Goal: Task Accomplishment & Management: Manage account settings

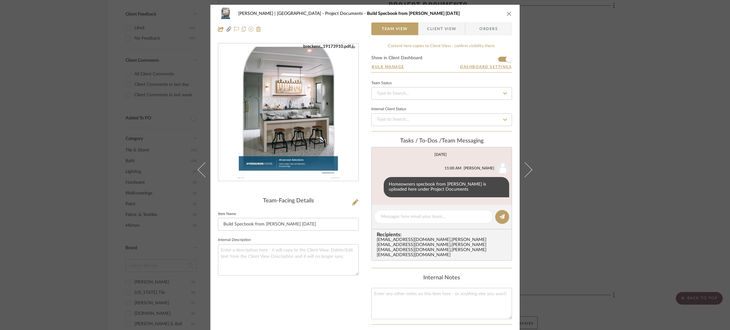
click at [294, 146] on img "0" at bounding box center [288, 113] width 107 height 138
click at [353, 201] on icon at bounding box center [355, 202] width 6 height 6
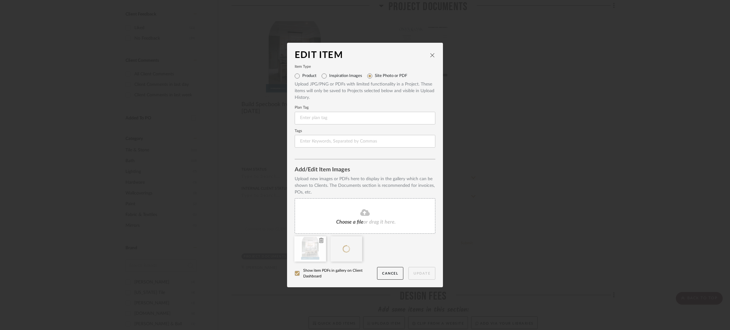
click at [319, 241] on icon at bounding box center [321, 240] width 4 height 5
click at [414, 275] on button "Update" at bounding box center [422, 273] width 27 height 13
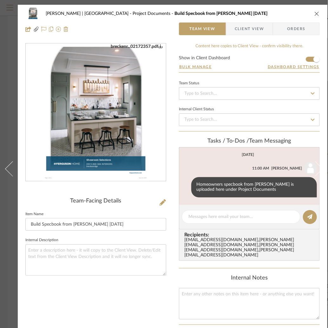
click at [315, 11] on icon "close" at bounding box center [316, 13] width 5 height 5
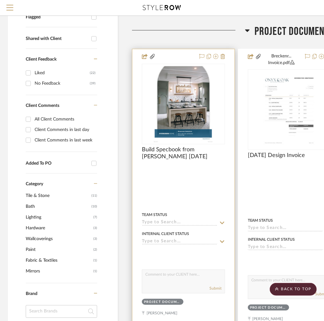
scroll to position [92, 2]
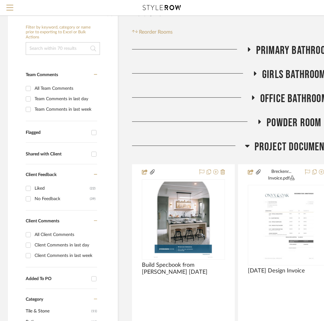
click at [245, 146] on icon at bounding box center [247, 146] width 4 height 3
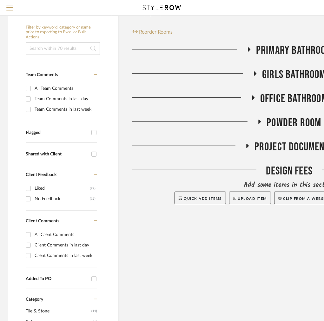
click at [254, 74] on icon at bounding box center [255, 73] width 3 height 4
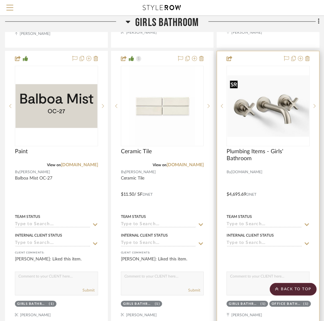
click at [291, 109] on img "0" at bounding box center [268, 106] width 82 height 62
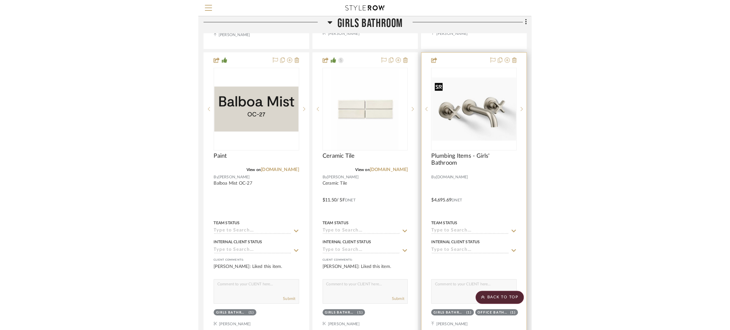
scroll to position [0, 0]
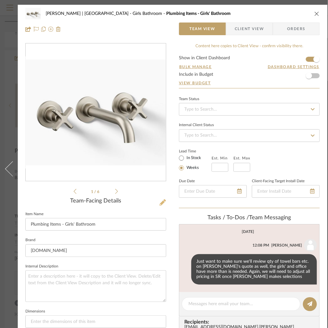
click at [163, 201] on icon at bounding box center [162, 202] width 6 height 6
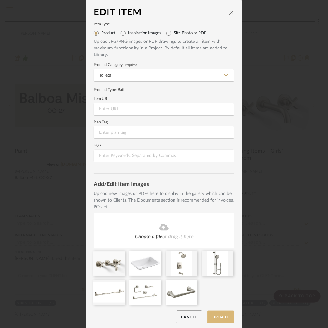
click at [216, 316] on button "Update" at bounding box center [220, 317] width 27 height 13
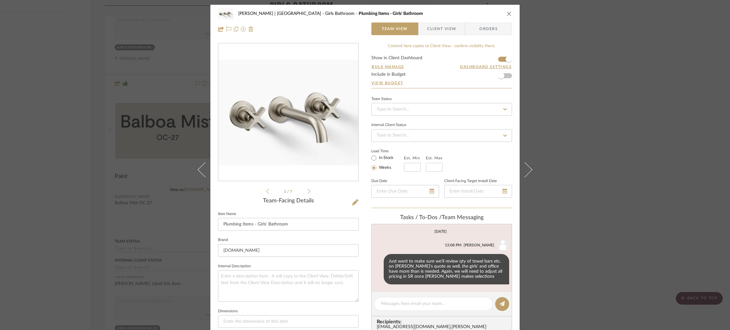
click at [626, 131] on div "[PERSON_NAME] | [GEOGRAPHIC_DATA] Girls Bathroom Plumbing Items - Girls' Bathro…" at bounding box center [365, 165] width 730 height 330
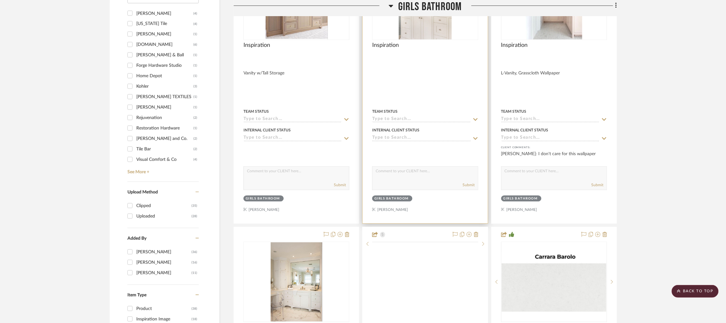
scroll to position [129, 2]
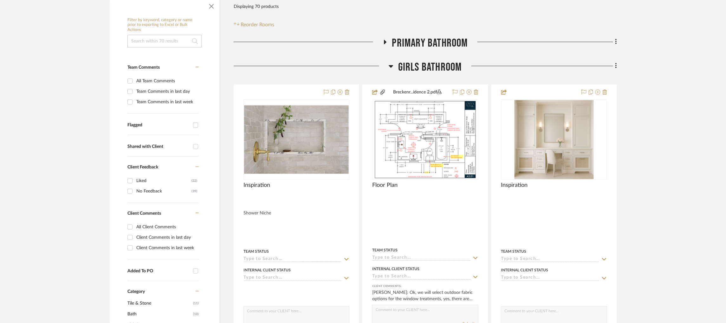
click at [384, 42] on icon at bounding box center [385, 42] width 3 height 4
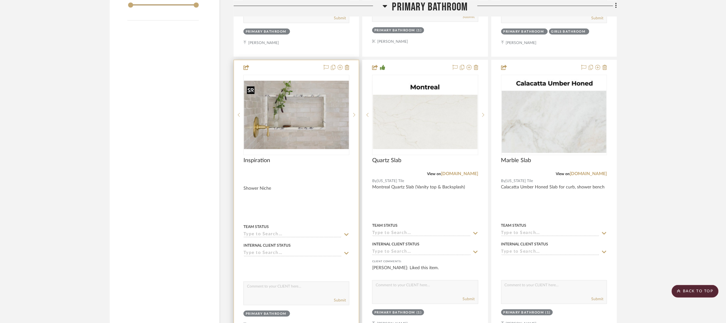
scroll to position [963, 2]
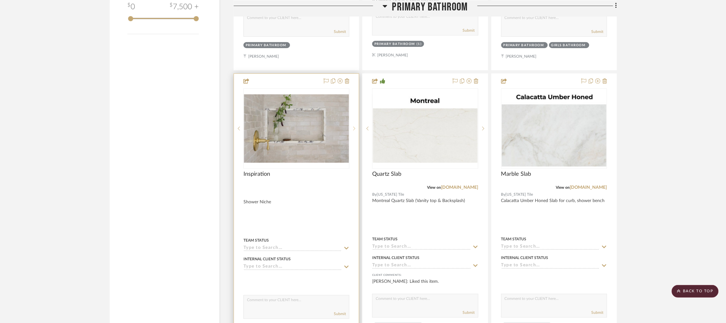
click at [353, 131] on icon at bounding box center [354, 129] width 2 height 4
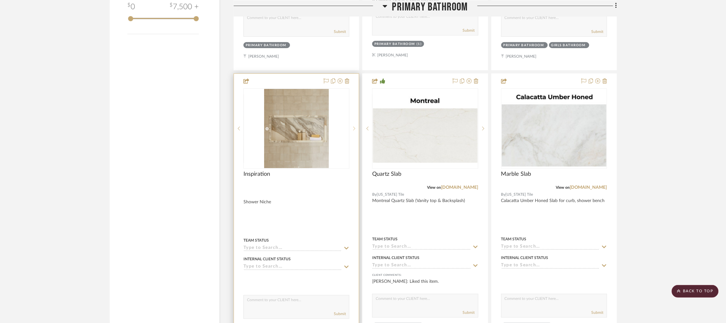
click at [353, 131] on icon at bounding box center [354, 129] width 2 height 4
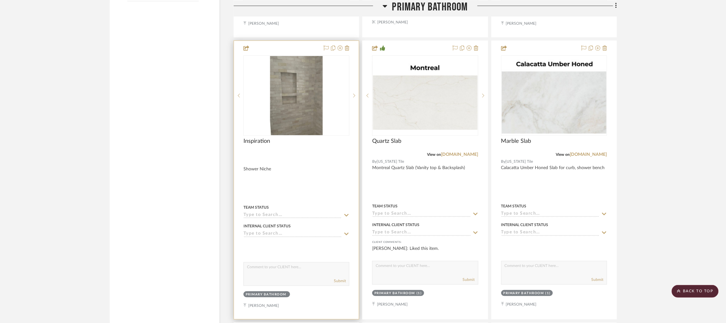
scroll to position [1011, 2]
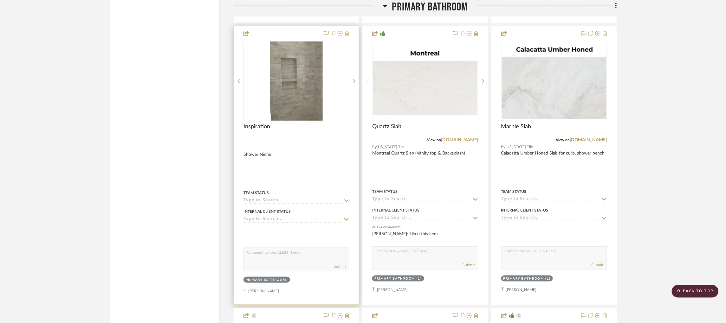
click at [346, 36] on icon at bounding box center [347, 33] width 4 height 5
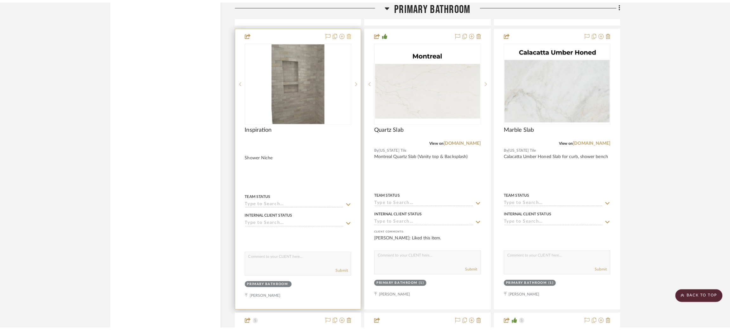
scroll to position [0, 0]
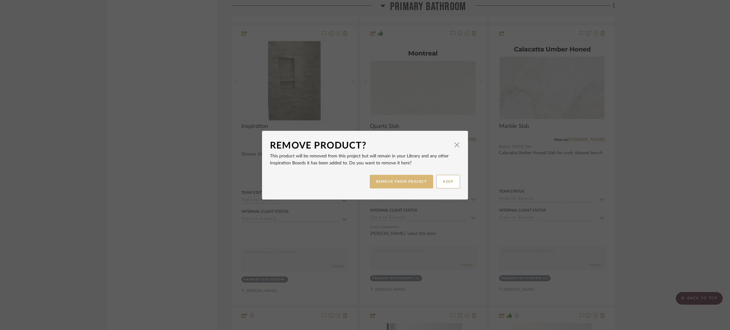
click at [416, 181] on button "REMOVE FROM PROJECT" at bounding box center [402, 182] width 64 height 14
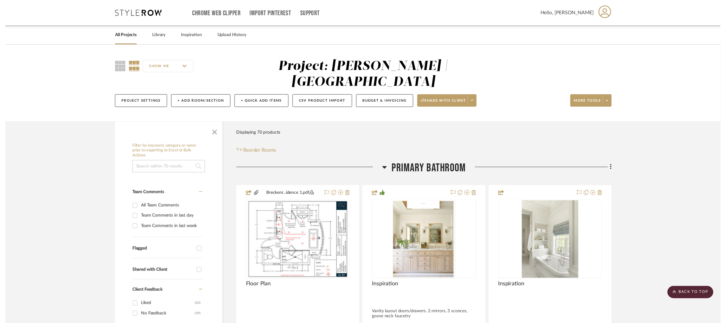
scroll to position [1011, 2]
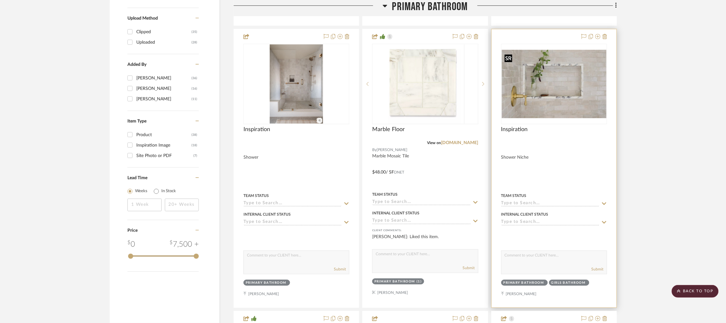
click at [553, 89] on img "0" at bounding box center [554, 84] width 105 height 68
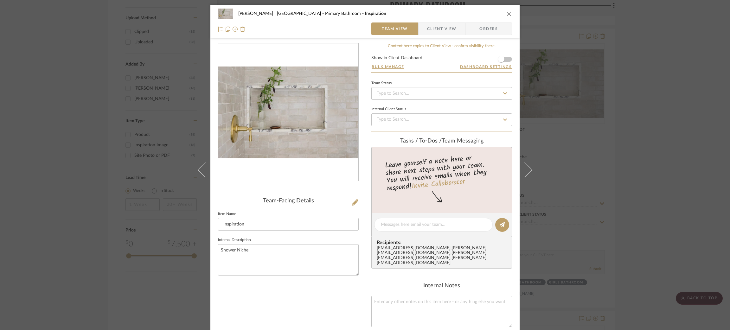
scroll to position [95, 0]
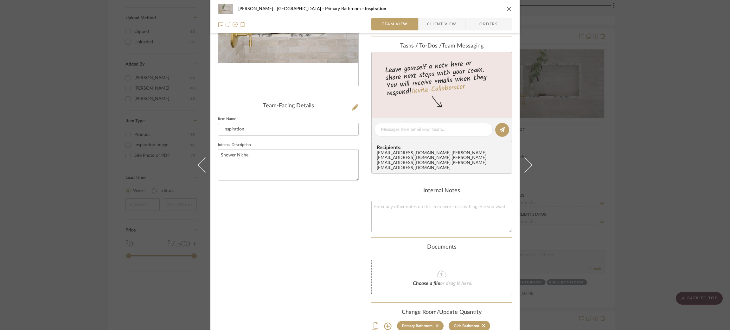
click at [629, 127] on div "[PERSON_NAME] | [GEOGRAPHIC_DATA] Primary Bathroom Inspiration Team View Client…" at bounding box center [365, 165] width 730 height 330
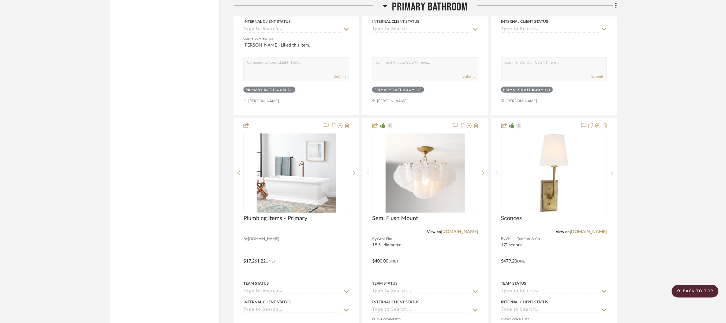
scroll to position [1201, 2]
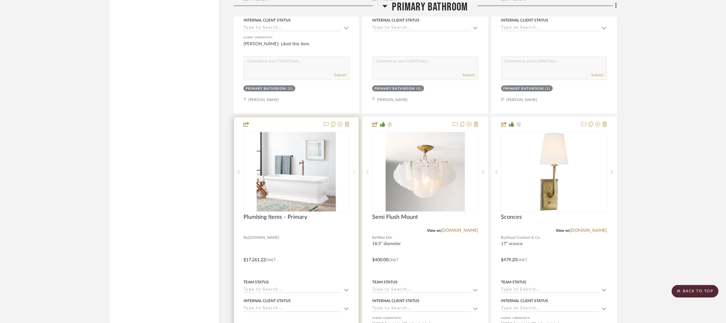
click at [351, 173] on sr-next-btn at bounding box center [354, 172] width 10 height 4
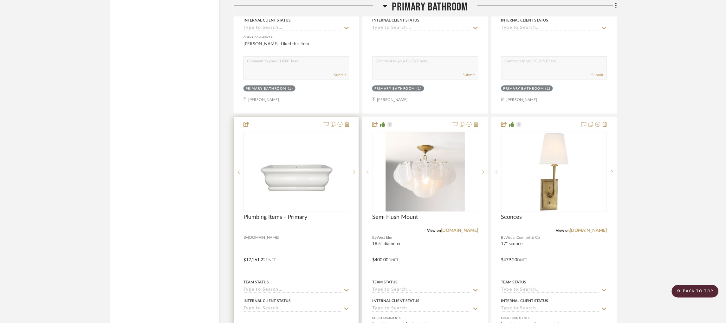
click at [351, 173] on sr-next-btn at bounding box center [354, 172] width 10 height 4
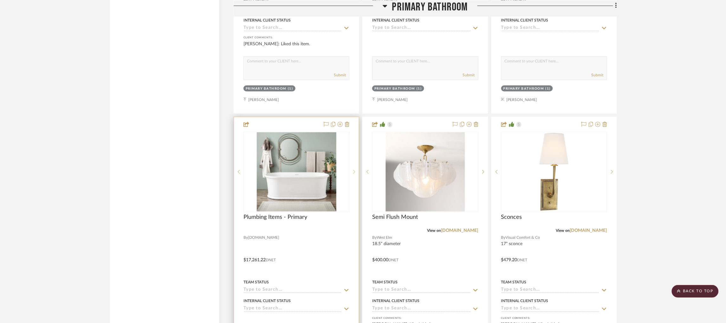
click at [351, 173] on sr-next-btn at bounding box center [354, 172] width 10 height 4
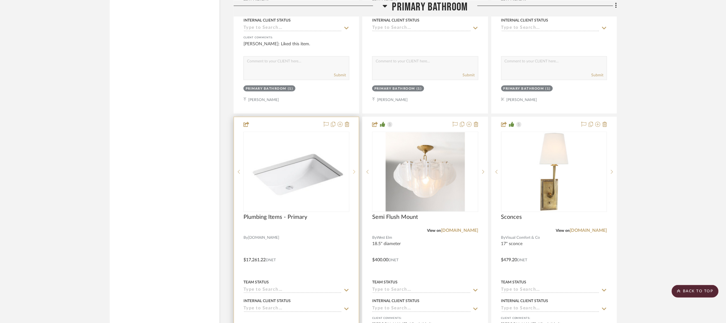
click at [351, 173] on sr-next-btn at bounding box center [354, 172] width 10 height 4
click at [305, 174] on img "4" at bounding box center [296, 171] width 105 height 77
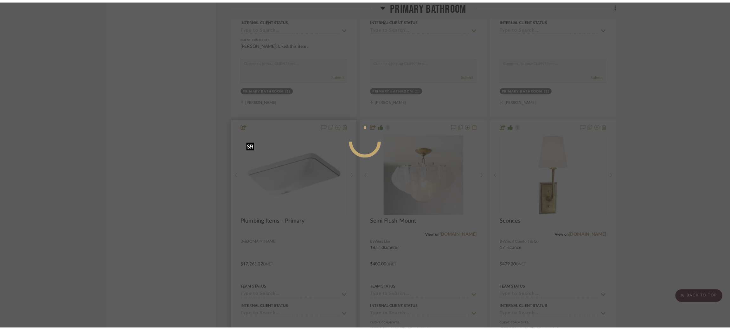
scroll to position [0, 0]
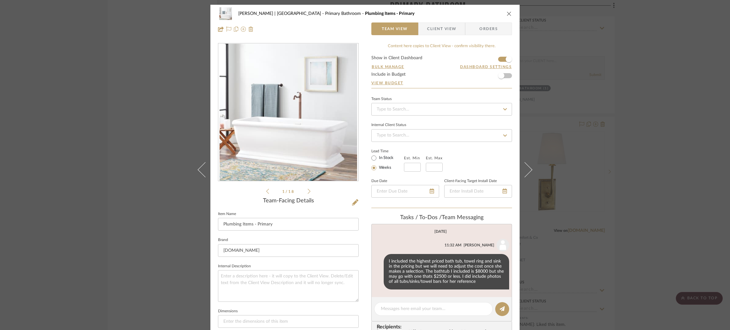
click at [308, 193] on icon at bounding box center [309, 192] width 3 height 6
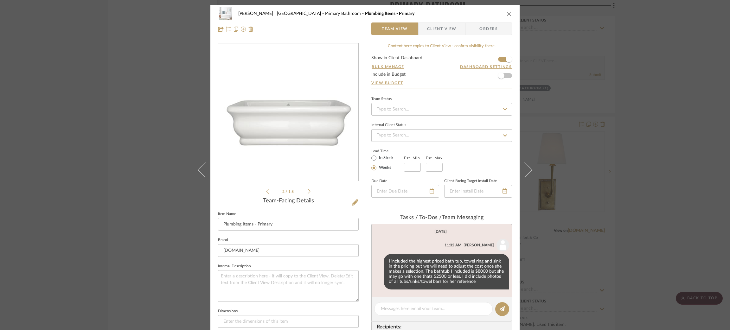
click at [308, 193] on icon at bounding box center [309, 192] width 3 height 6
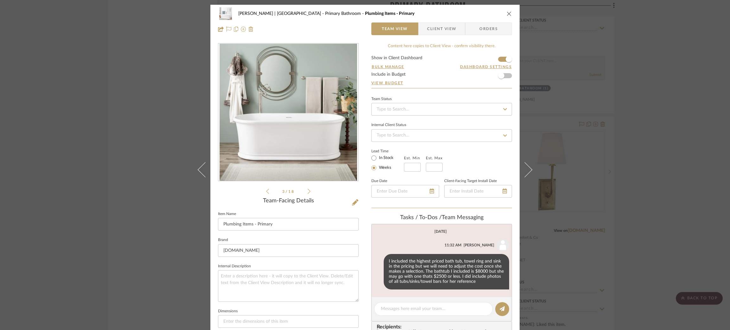
click at [308, 193] on icon at bounding box center [309, 192] width 3 height 6
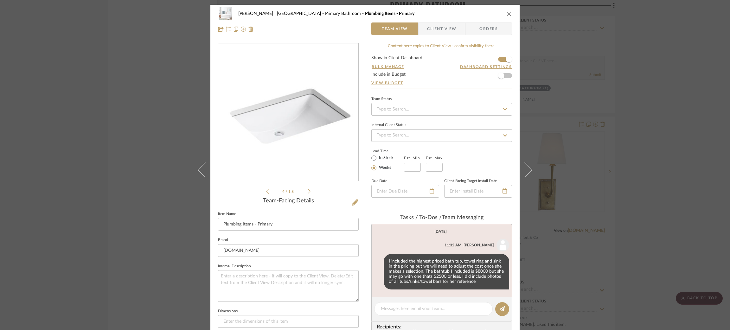
click at [308, 193] on icon at bounding box center [309, 192] width 3 height 6
click at [266, 191] on icon at bounding box center [267, 192] width 3 height 6
click at [308, 192] on icon at bounding box center [309, 192] width 3 height 6
click at [478, 161] on div "Lead Time In Stock Weeks Est. Min Est. Max" at bounding box center [442, 159] width 141 height 25
click at [266, 191] on icon at bounding box center [267, 192] width 3 height 6
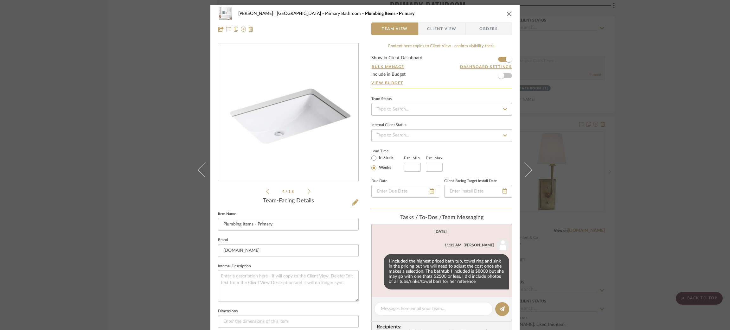
click at [485, 171] on div "Team Status Internal Client Status Lead Time In Stock Weeks Est. Min Est. Max D…" at bounding box center [442, 152] width 141 height 114
click at [354, 203] on icon at bounding box center [355, 202] width 6 height 6
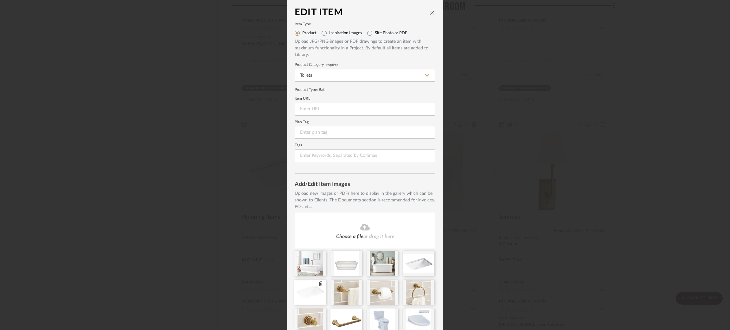
click at [320, 283] on icon at bounding box center [321, 284] width 4 height 5
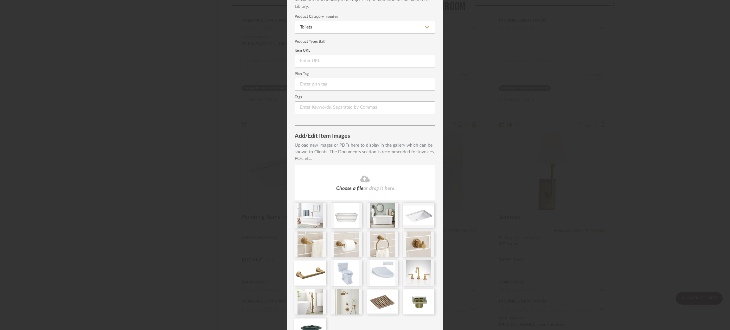
scroll to position [87, 0]
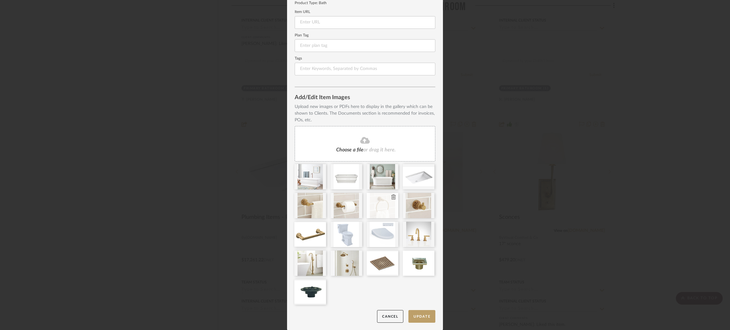
click at [392, 197] on icon at bounding box center [394, 197] width 4 height 5
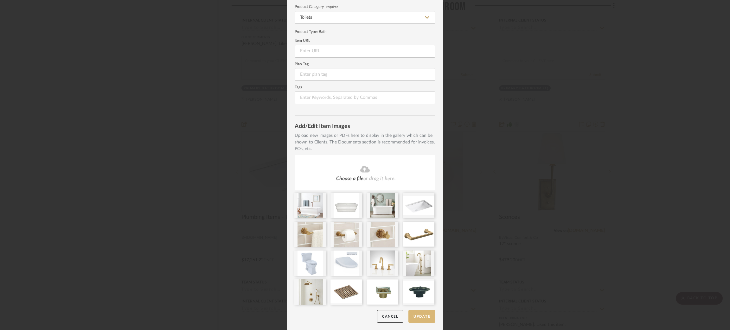
click at [420, 317] on button "Update" at bounding box center [422, 316] width 27 height 13
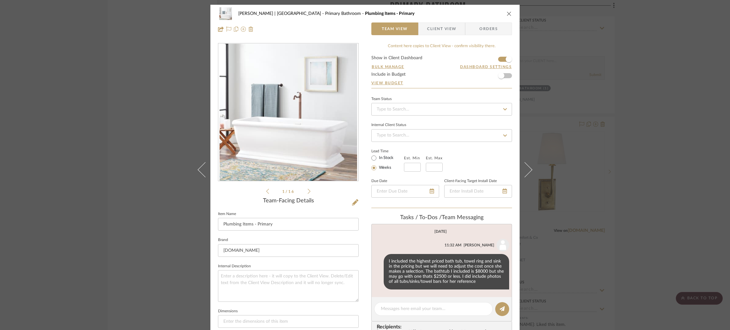
click at [266, 190] on icon at bounding box center [267, 192] width 3 height 6
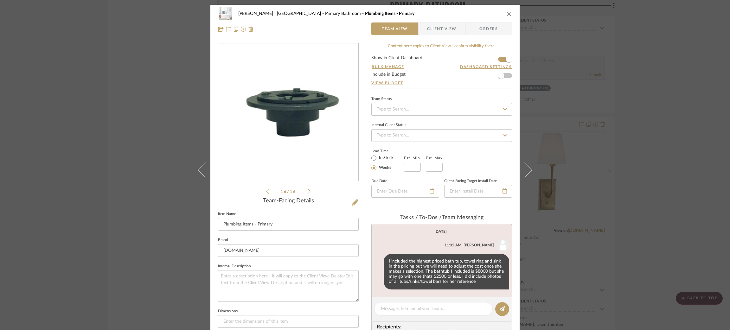
click at [266, 190] on icon at bounding box center [267, 192] width 3 height 6
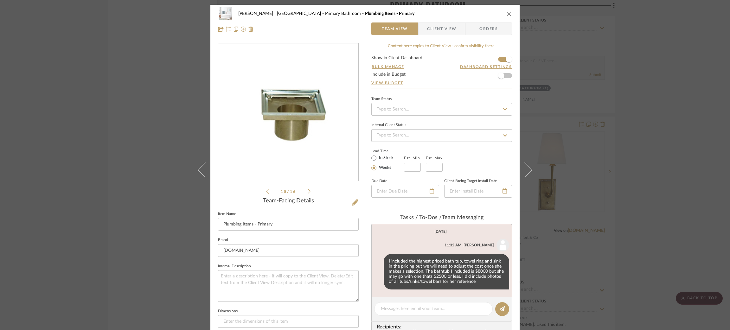
click at [137, 163] on div "[PERSON_NAME] | [GEOGRAPHIC_DATA] Primary Bathroom Plumbing Items - Primary Tea…" at bounding box center [365, 165] width 730 height 330
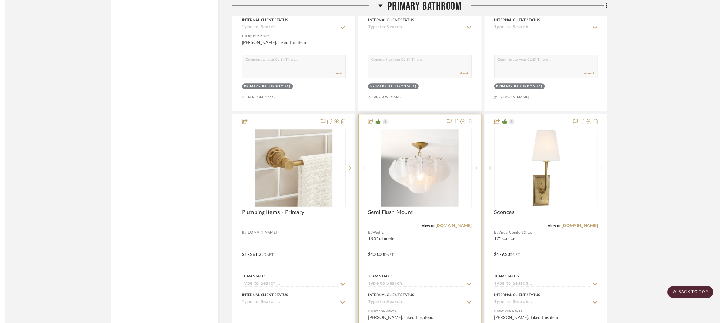
scroll to position [1201, 2]
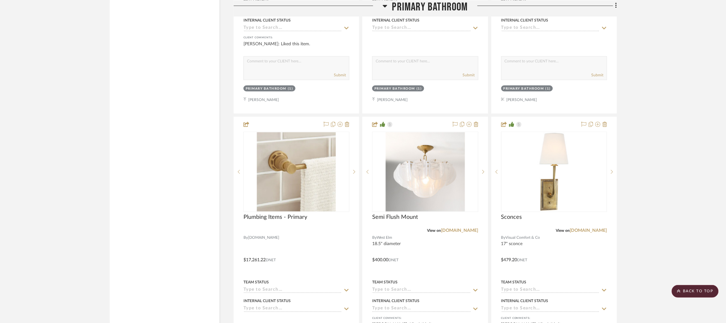
click at [383, 7] on icon at bounding box center [385, 6] width 4 height 3
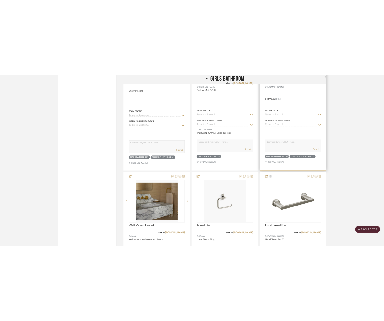
scroll to position [1016, 2]
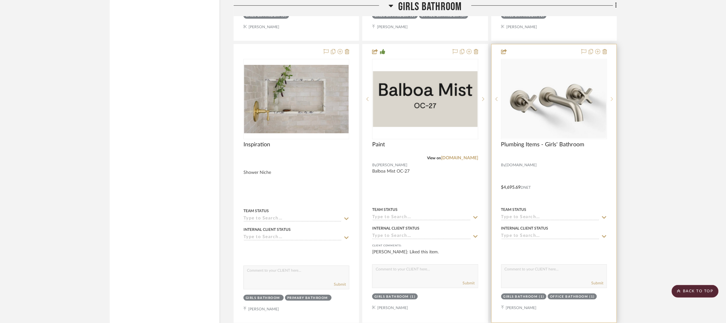
click at [611, 100] on icon at bounding box center [612, 99] width 2 height 4
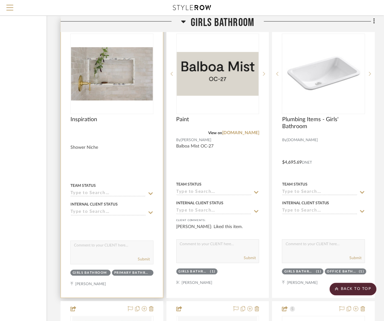
scroll to position [1016, 115]
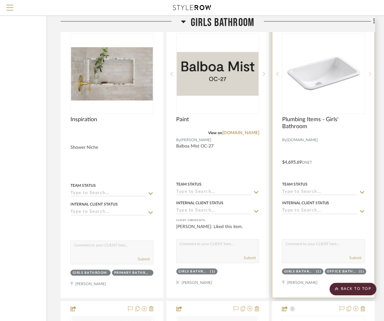
click at [365, 74] on sr-next-btn at bounding box center [370, 74] width 10 height 4
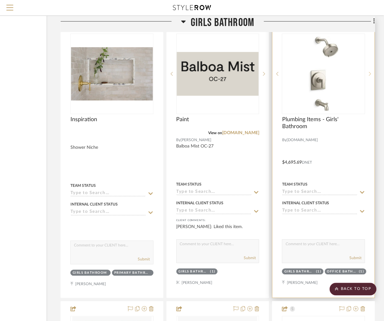
click at [365, 74] on sr-next-btn at bounding box center [370, 74] width 10 height 4
click at [369, 76] on icon at bounding box center [370, 74] width 2 height 4
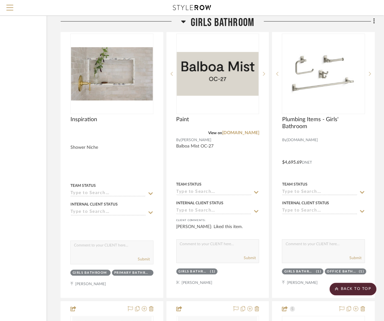
drag, startPoint x: 349, startPoint y: 104, endPoint x: 338, endPoint y: 85, distance: 22.2
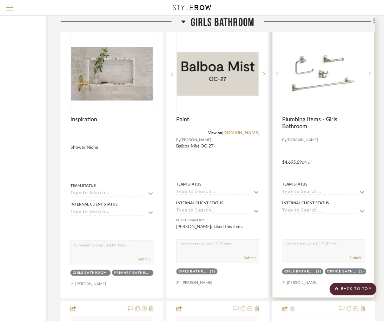
click at [369, 75] on icon at bounding box center [370, 74] width 2 height 4
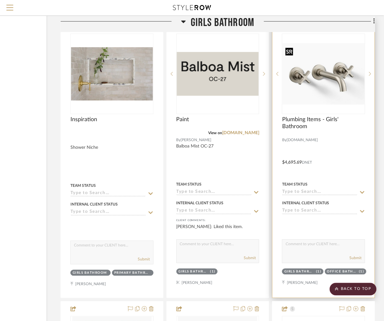
click at [311, 100] on img "0" at bounding box center [323, 74] width 82 height 62
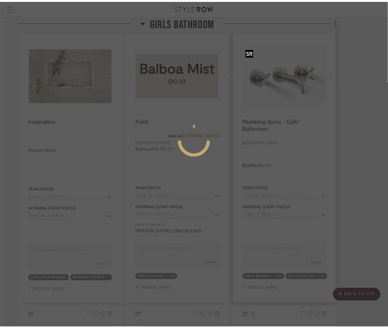
scroll to position [0, 0]
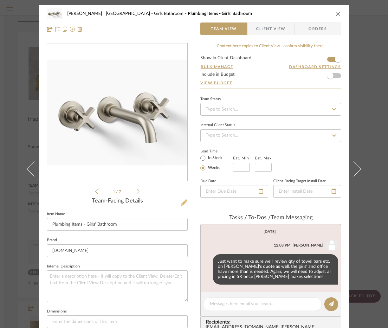
click at [182, 201] on icon at bounding box center [184, 202] width 6 height 6
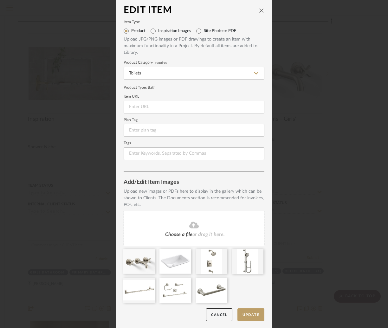
scroll to position [3, 0]
click at [184, 282] on icon at bounding box center [186, 281] width 4 height 5
click at [250, 293] on div at bounding box center [196, 278] width 145 height 58
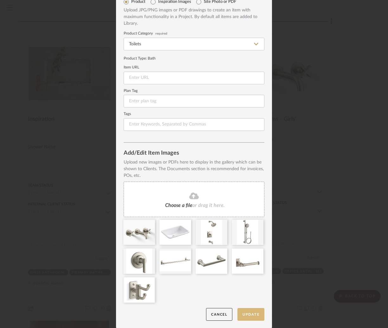
click at [254, 315] on button "Update" at bounding box center [250, 314] width 27 height 13
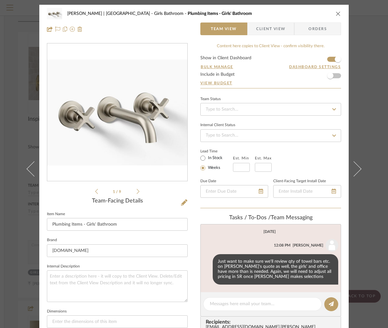
click at [367, 78] on div "[PERSON_NAME] | [GEOGRAPHIC_DATA] Girls Bathroom Plumbing Items - Girls' Bathro…" at bounding box center [194, 164] width 388 height 328
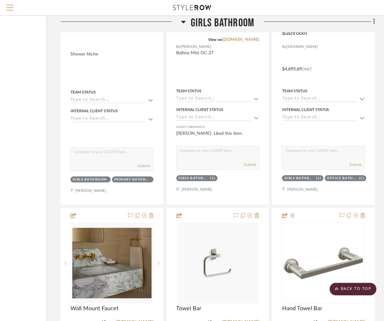
scroll to position [1000, 115]
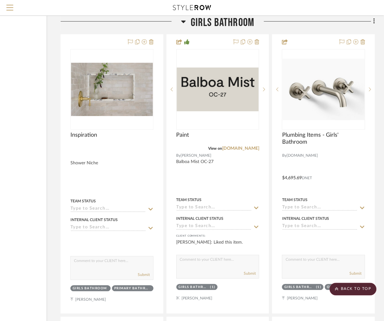
click at [181, 22] on icon at bounding box center [183, 22] width 4 height 3
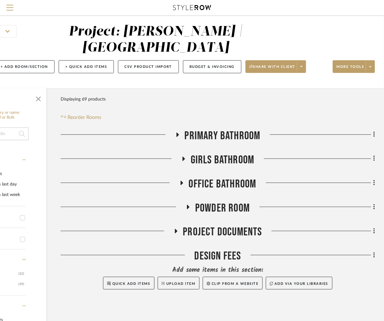
scroll to position [48, 115]
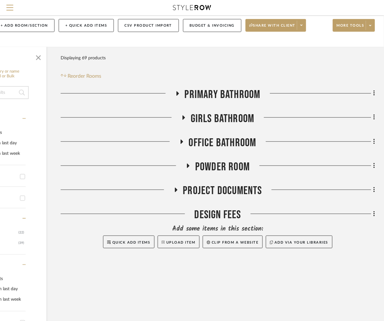
click at [181, 141] on icon at bounding box center [182, 142] width 3 height 4
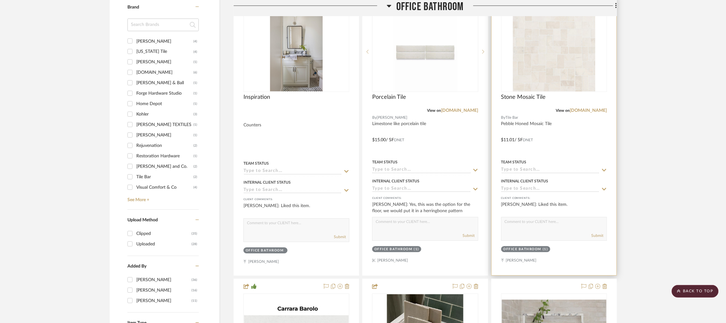
scroll to position [571, 2]
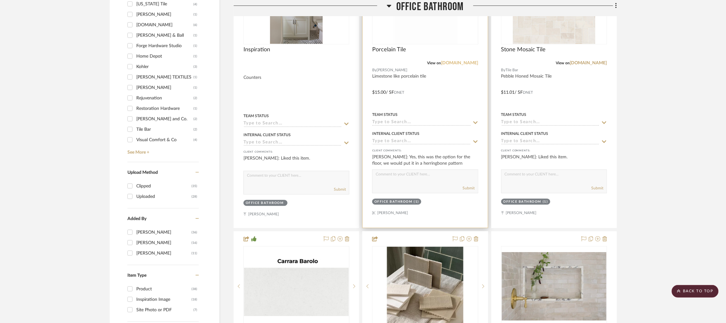
click at [445, 62] on link "[DOMAIN_NAME]" at bounding box center [459, 63] width 37 height 4
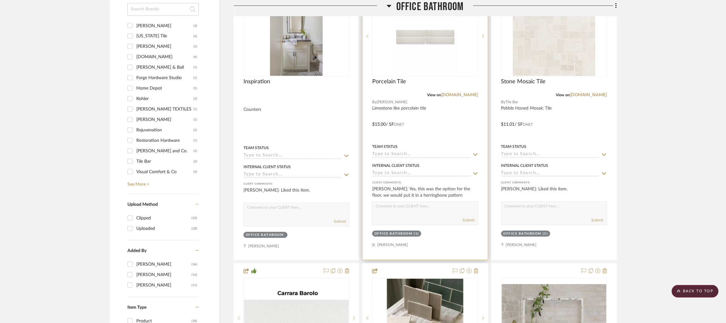
scroll to position [539, 2]
click at [436, 60] on img "0" at bounding box center [425, 36] width 65 height 79
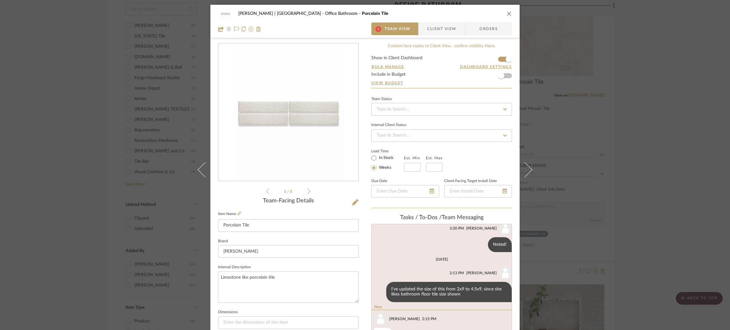
scroll to position [99, 0]
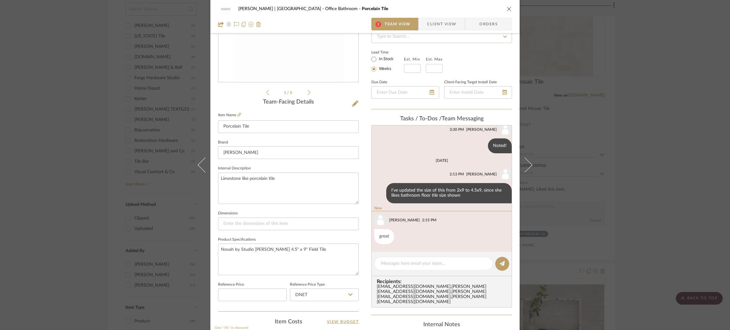
click at [618, 216] on div "[PERSON_NAME] | [GEOGRAPHIC_DATA] Office Bathroom Porcelain Tile 1 Team View Cl…" at bounding box center [365, 165] width 730 height 330
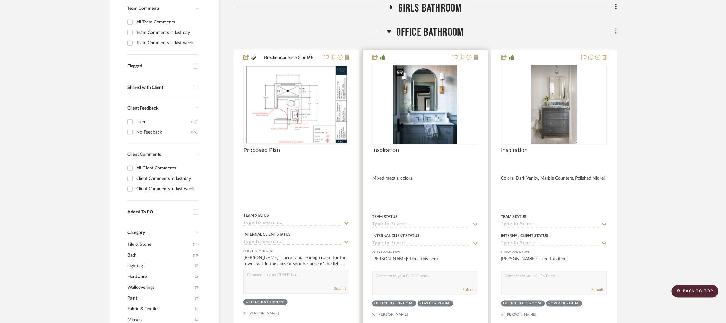
scroll to position [186, 2]
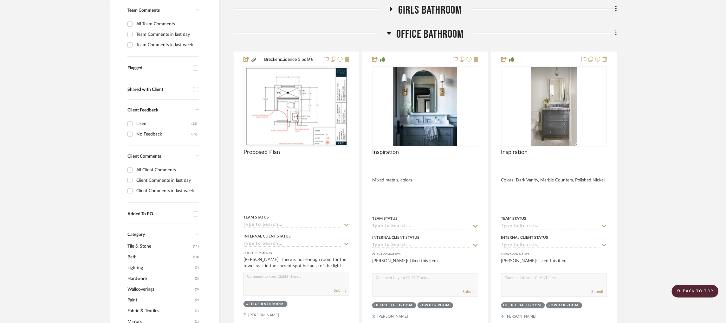
click at [387, 32] on icon at bounding box center [389, 33] width 5 height 8
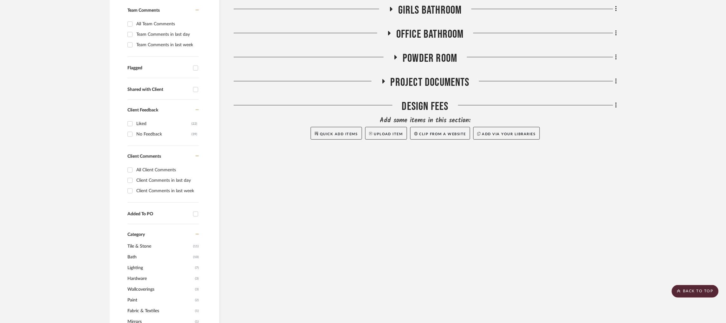
click at [393, 59] on icon at bounding box center [396, 57] width 8 height 5
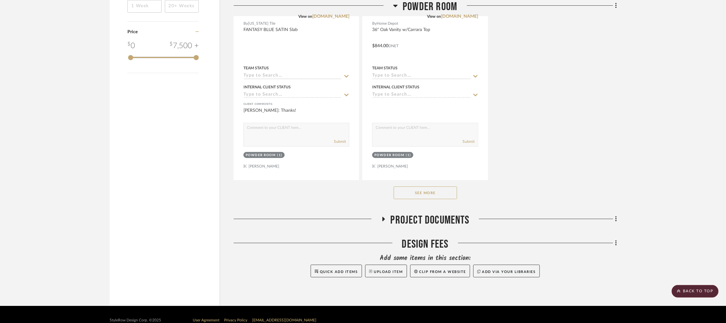
scroll to position [926, 2]
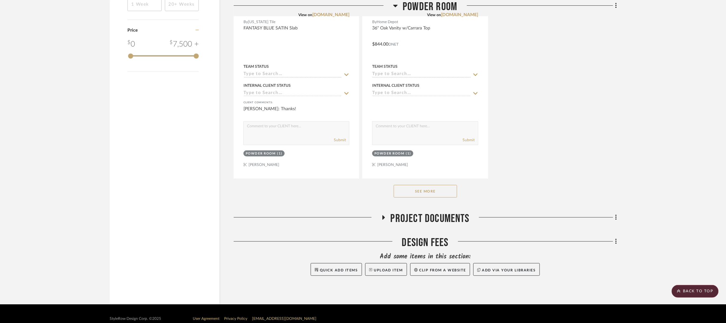
click at [404, 191] on button "See More" at bounding box center [425, 191] width 63 height 13
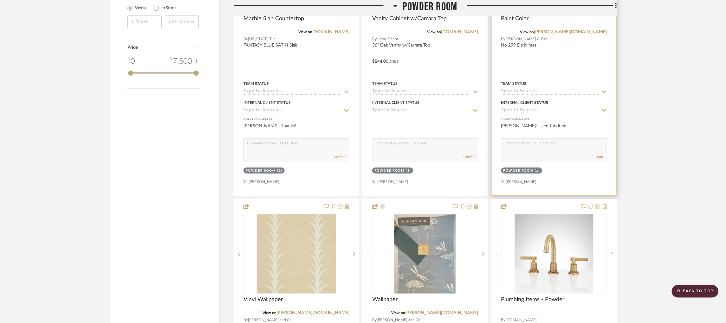
scroll to position [959, 2]
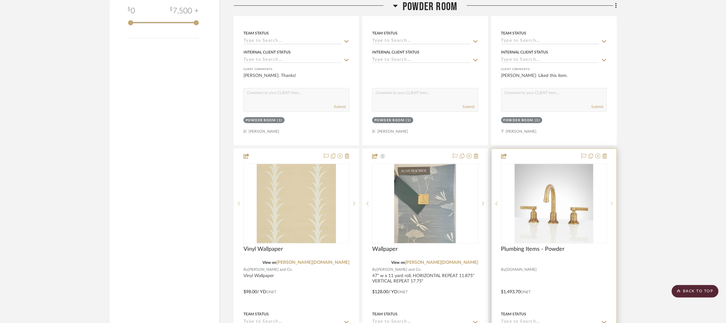
click at [608, 205] on sr-next-btn at bounding box center [612, 204] width 10 height 4
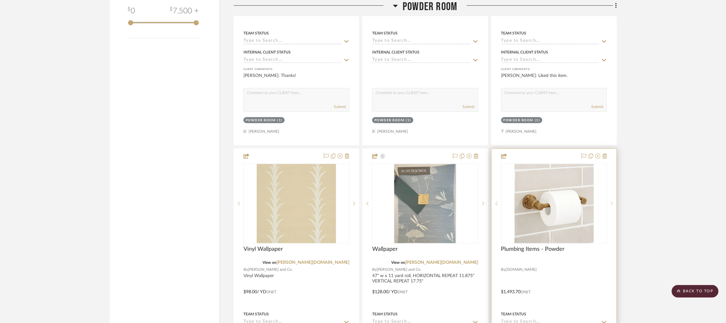
click at [608, 205] on sr-next-btn at bounding box center [612, 204] width 10 height 4
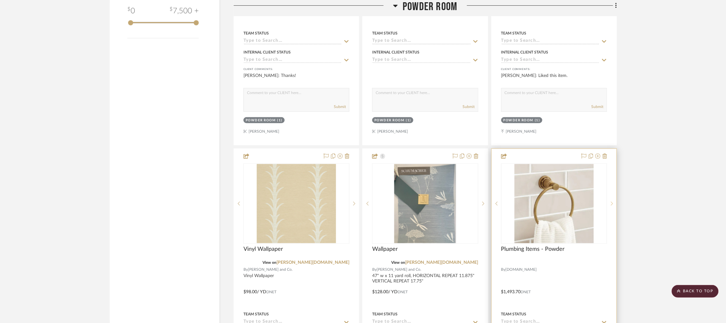
click at [608, 205] on sr-next-btn at bounding box center [612, 204] width 10 height 4
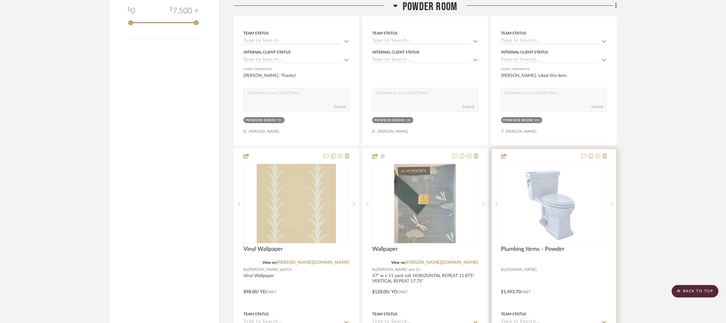
click at [608, 205] on sr-next-btn at bounding box center [612, 204] width 10 height 4
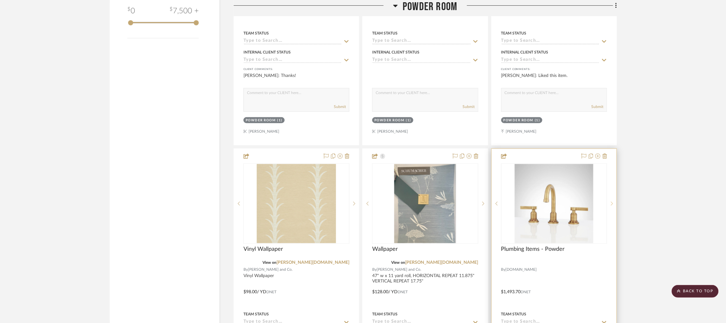
click at [608, 205] on sr-next-btn at bounding box center [612, 204] width 10 height 4
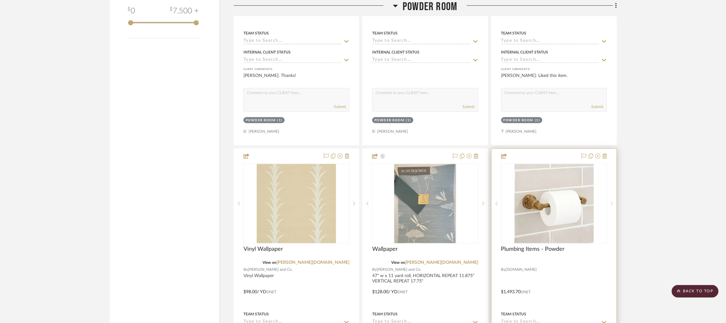
click at [608, 205] on sr-next-btn at bounding box center [612, 204] width 10 height 4
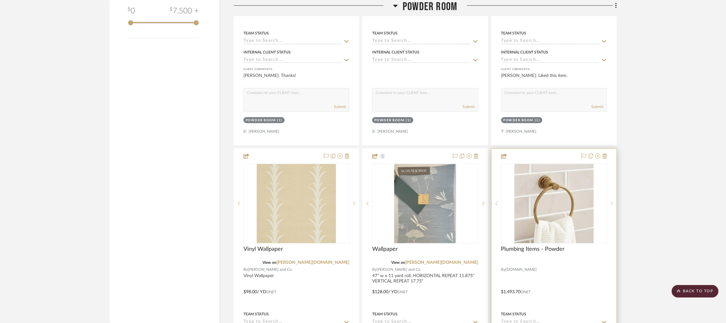
click at [608, 206] on sr-next-btn at bounding box center [612, 204] width 10 height 4
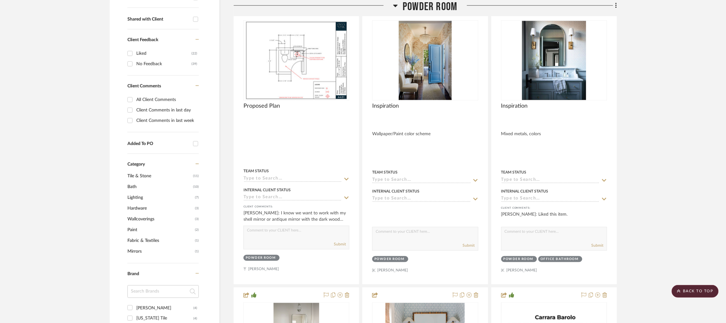
scroll to position [151, 2]
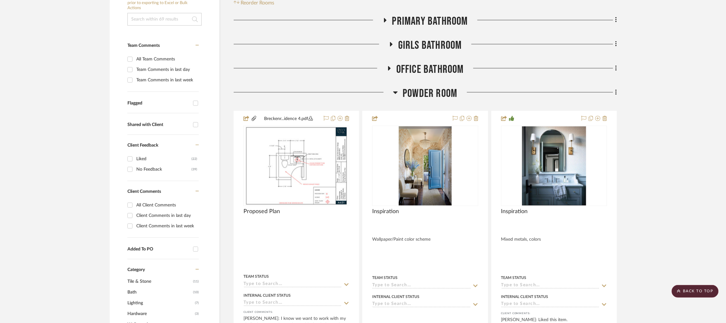
click at [395, 91] on icon at bounding box center [395, 93] width 5 height 8
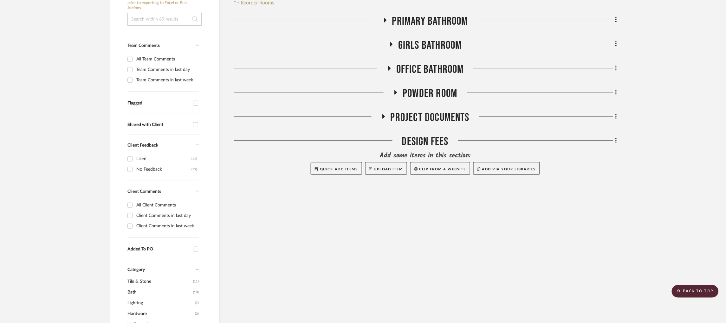
click at [388, 68] on icon at bounding box center [389, 68] width 3 height 4
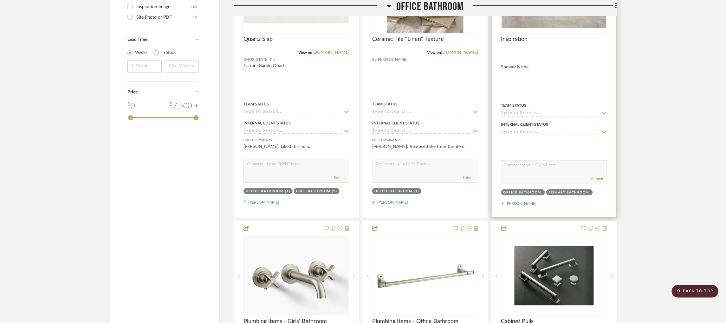
scroll to position [1007, 2]
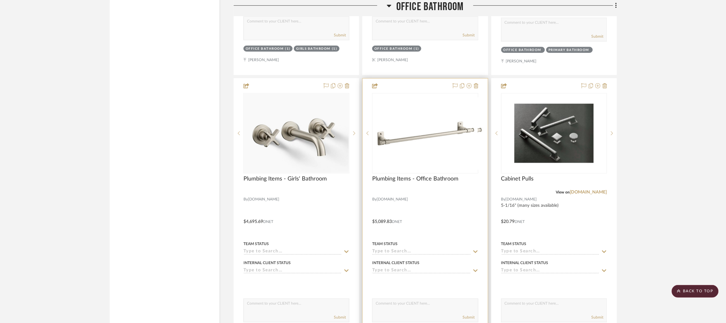
click at [482, 136] on icon at bounding box center [483, 133] width 2 height 4
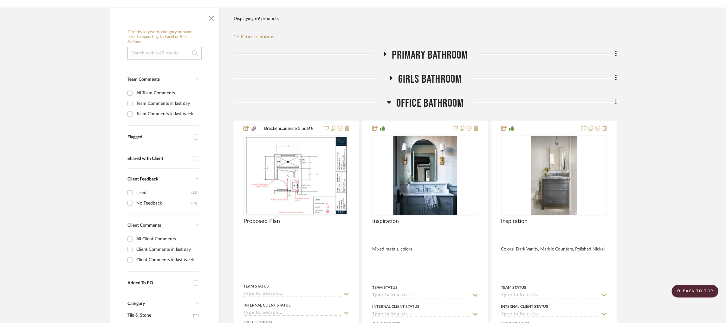
scroll to position [0, 2]
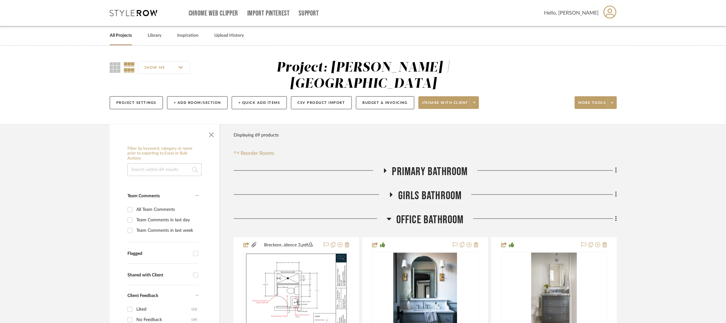
click at [390, 198] on fa-icon at bounding box center [391, 196] width 5 height 9
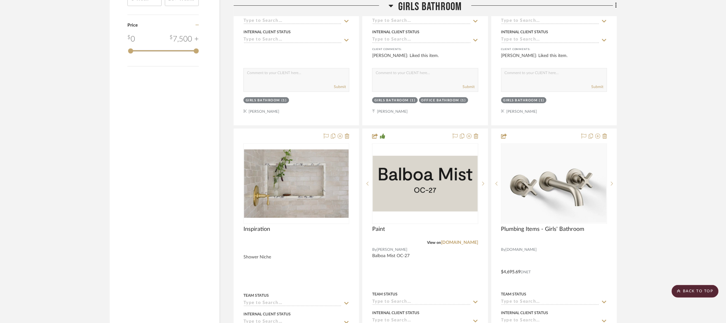
scroll to position [1046, 2]
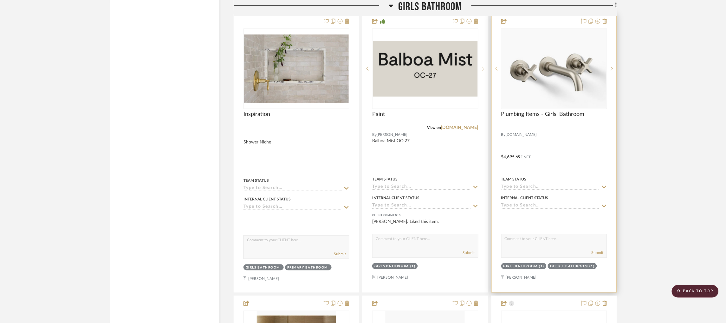
click at [496, 70] on icon at bounding box center [497, 69] width 2 height 4
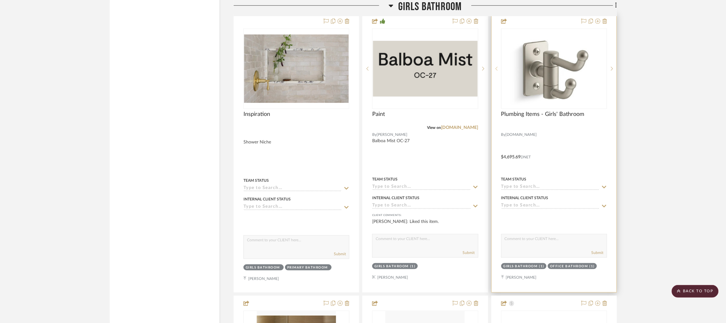
click at [496, 70] on icon at bounding box center [497, 69] width 2 height 4
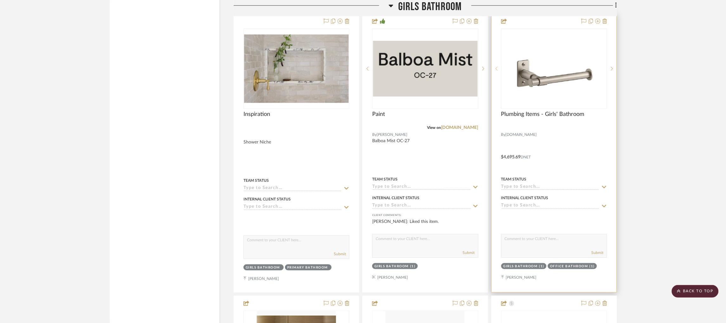
click at [496, 70] on icon at bounding box center [497, 69] width 2 height 4
click at [572, 85] on img "6" at bounding box center [554, 68] width 99 height 79
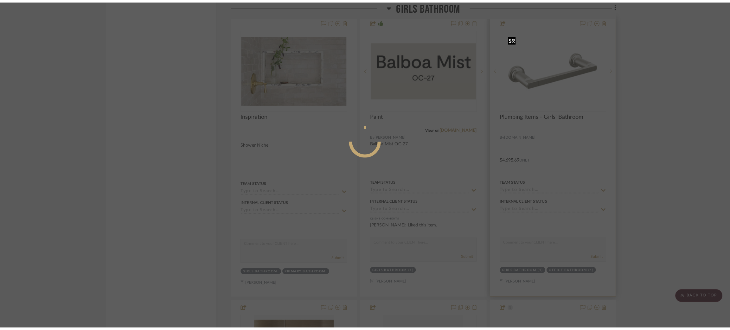
scroll to position [0, 0]
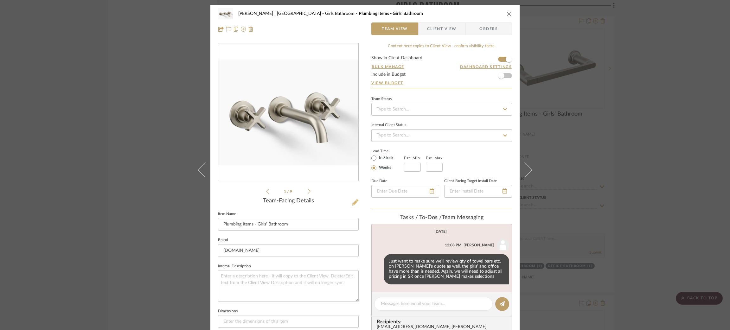
click at [353, 199] on icon at bounding box center [355, 202] width 6 height 6
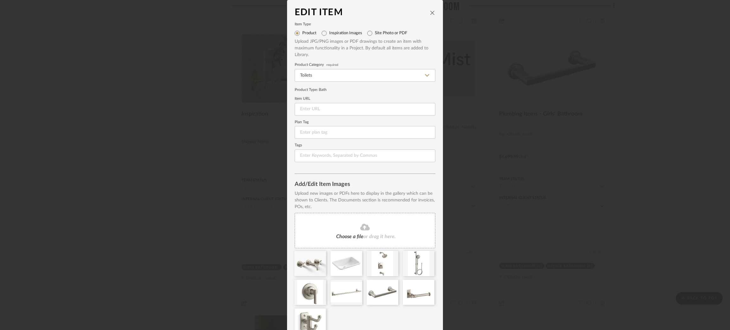
scroll to position [29, 0]
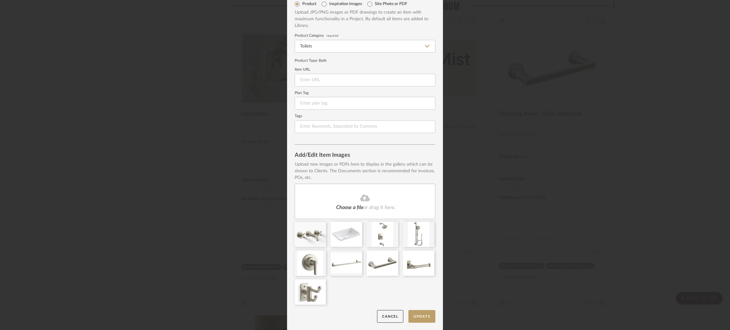
click at [610, 141] on div "Edit Item Item Type Product Inspiration Images Site Photo or PDF Upload JPG/PNG…" at bounding box center [365, 165] width 730 height 330
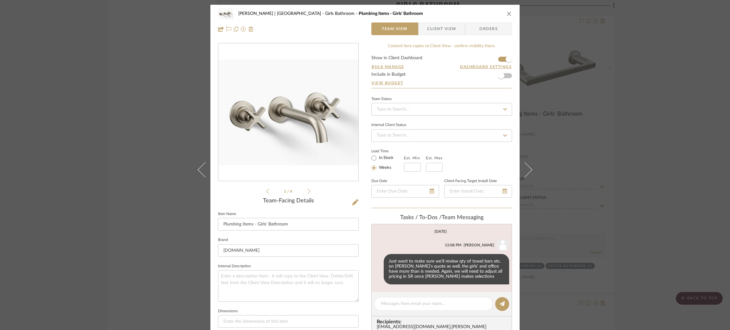
click at [657, 137] on div "[PERSON_NAME] | [GEOGRAPHIC_DATA] Girls Bathroom Plumbing Items - Girls' Bathro…" at bounding box center [365, 165] width 730 height 330
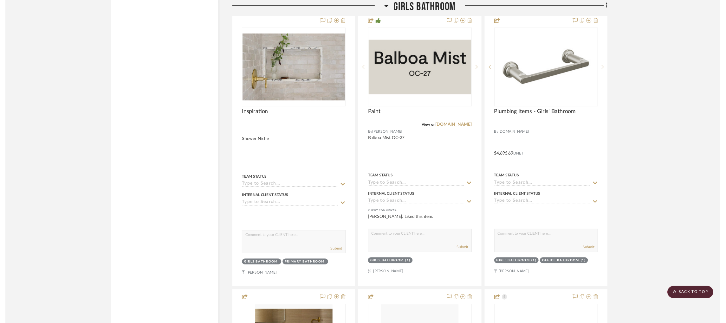
scroll to position [1046, 2]
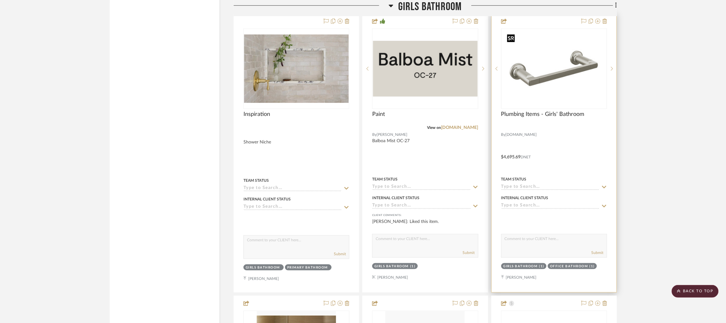
click at [581, 77] on img "6" at bounding box center [554, 68] width 99 height 79
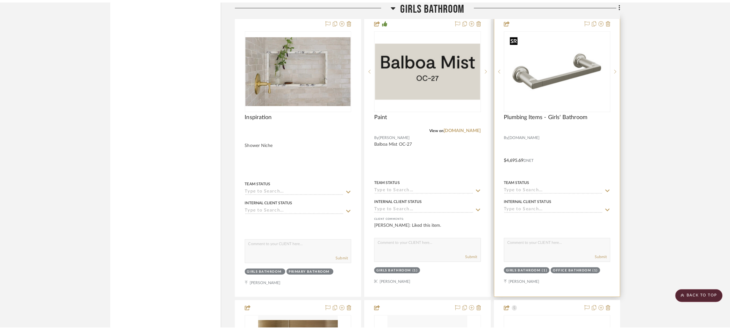
scroll to position [0, 0]
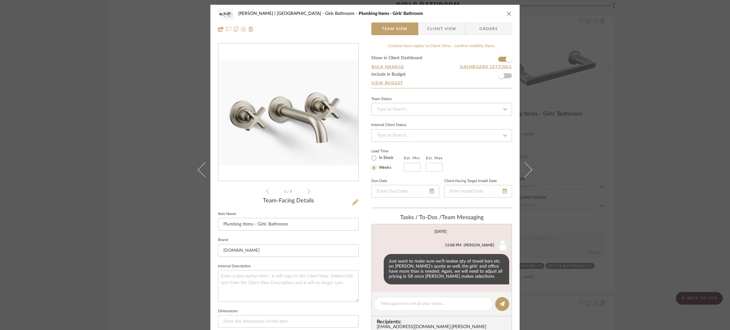
click at [356, 201] on div "[PERSON_NAME] | [GEOGRAPHIC_DATA] Girls Bathroom Plumbing Items - Girls' Bathro…" at bounding box center [365, 297] width 309 height 584
click at [356, 201] on icon at bounding box center [355, 202] width 6 height 6
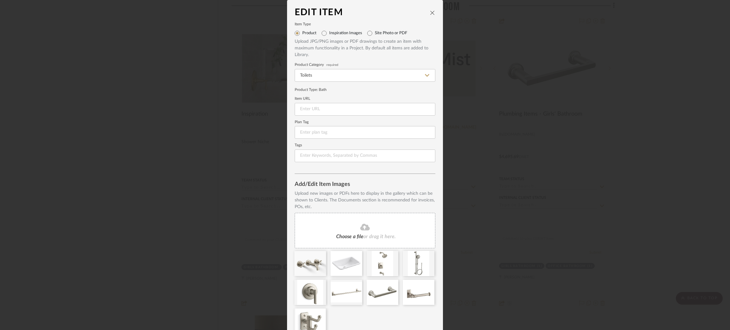
scroll to position [29, 0]
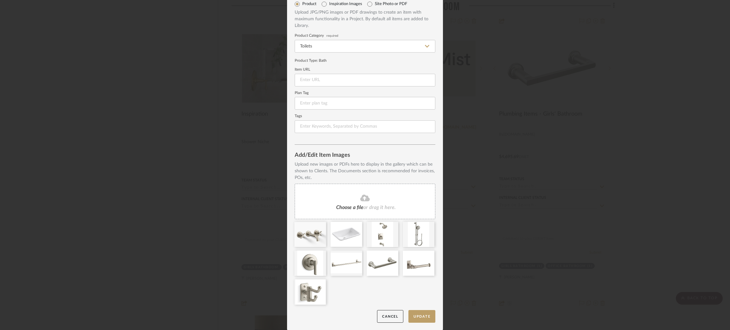
click at [580, 187] on div "Edit Item Item Type Product Inspiration Images Site Photo or PDF Upload JPG/PNG…" at bounding box center [365, 165] width 730 height 330
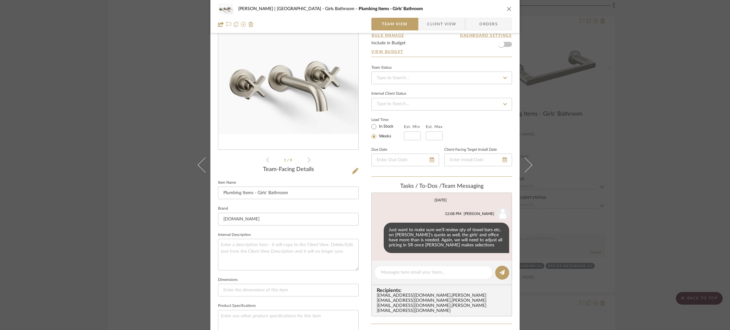
scroll to position [48, 0]
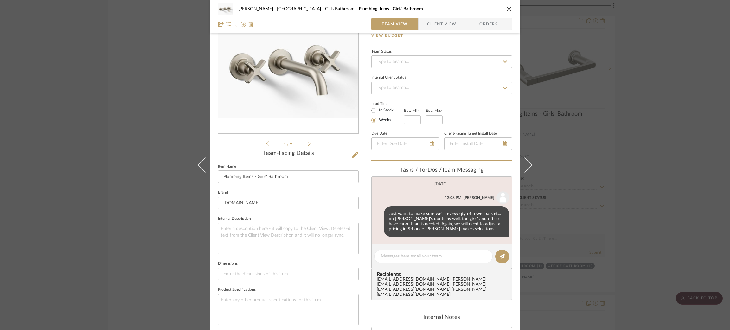
click at [602, 177] on div "[PERSON_NAME] | [GEOGRAPHIC_DATA] Girls Bathroom Plumbing Items - Girls' Bathro…" at bounding box center [365, 165] width 730 height 330
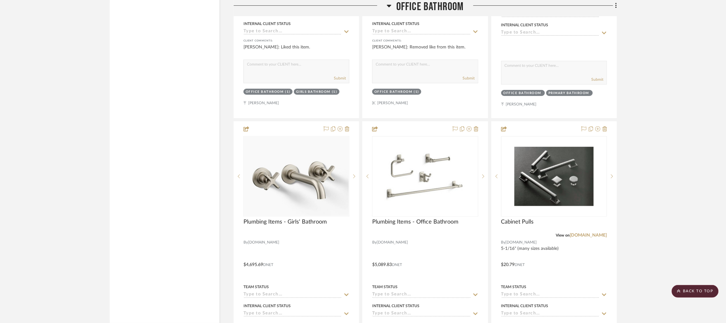
scroll to position [2711, 2]
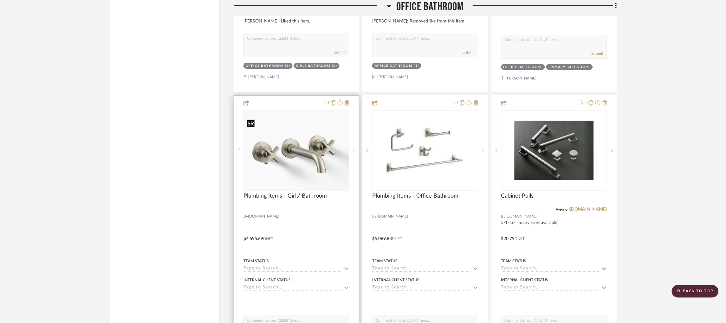
click at [340, 163] on img "0" at bounding box center [296, 150] width 105 height 79
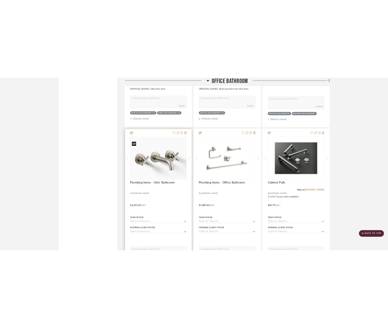
scroll to position [0, 0]
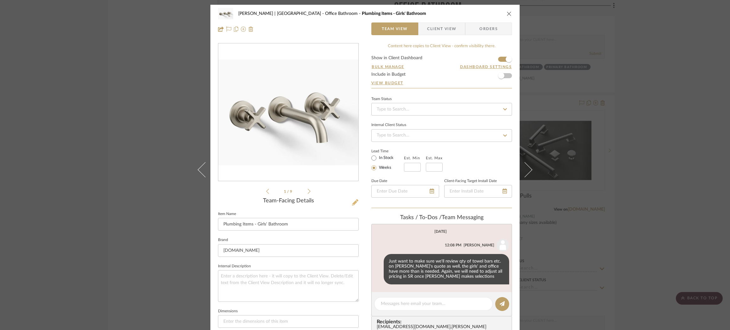
click at [355, 205] on icon at bounding box center [355, 202] width 6 height 6
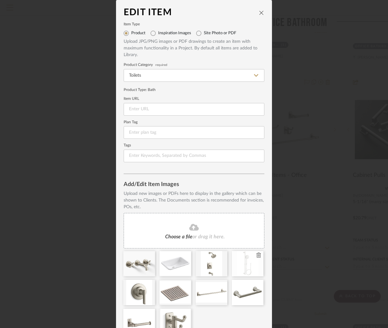
scroll to position [31, 0]
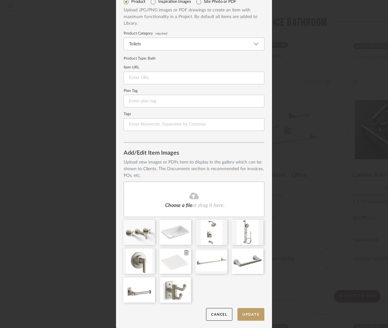
click at [184, 251] on icon at bounding box center [186, 252] width 4 height 5
click at [216, 315] on button "Cancel" at bounding box center [219, 314] width 26 height 13
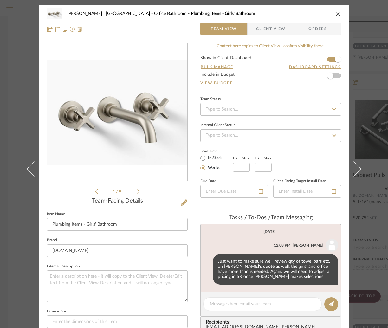
click at [367, 130] on div "[PERSON_NAME] | [GEOGRAPHIC_DATA] Office Bathroom Plumbing Items - Girls' Bathr…" at bounding box center [194, 164] width 388 height 328
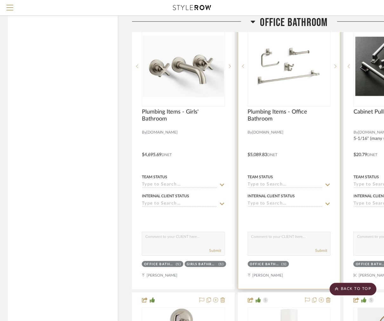
scroll to position [2758, 2]
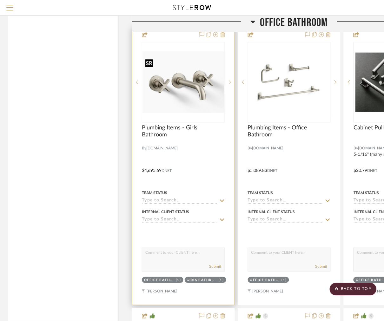
click at [202, 98] on img "0" at bounding box center [183, 82] width 82 height 62
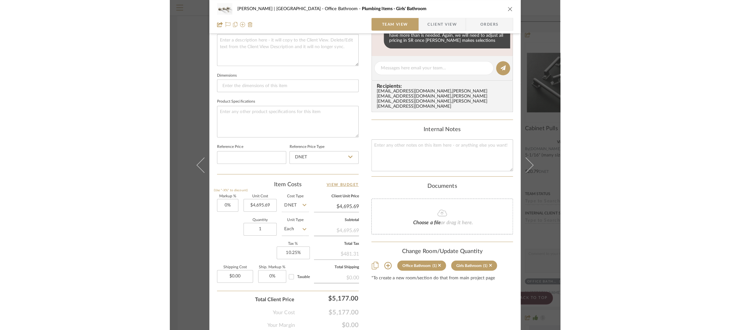
scroll to position [257, 0]
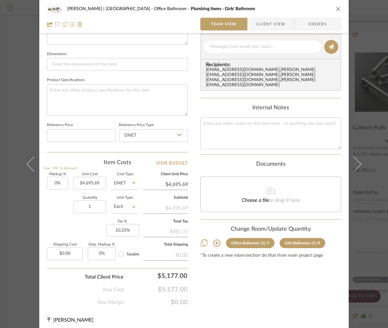
click at [267, 241] on icon at bounding box center [268, 243] width 3 height 4
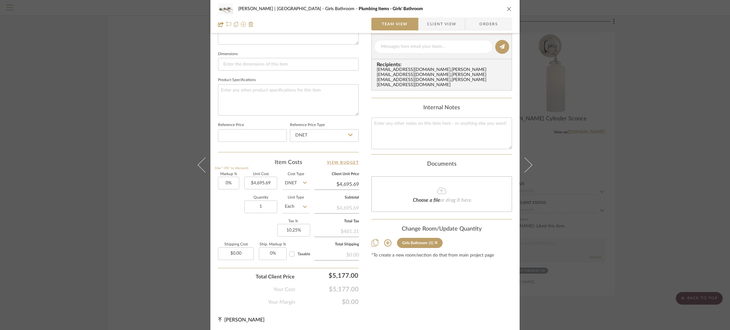
scroll to position [255, 0]
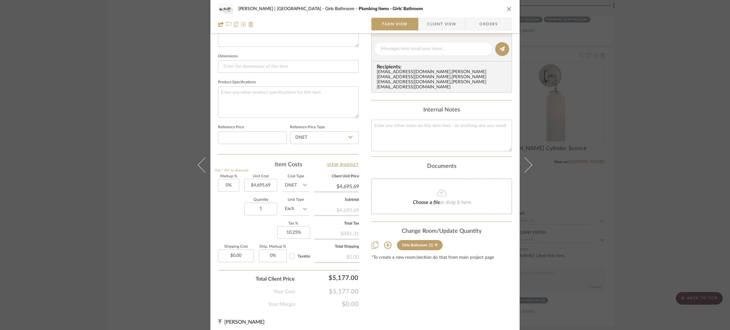
click at [594, 161] on div "[PERSON_NAME] | [GEOGRAPHIC_DATA] Girls Bathroom Plumbing Items - Girls' Bathro…" at bounding box center [365, 165] width 730 height 330
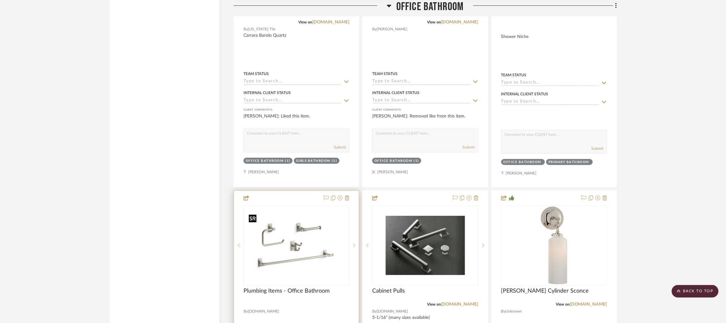
click at [296, 237] on img "1" at bounding box center [296, 245] width 101 height 79
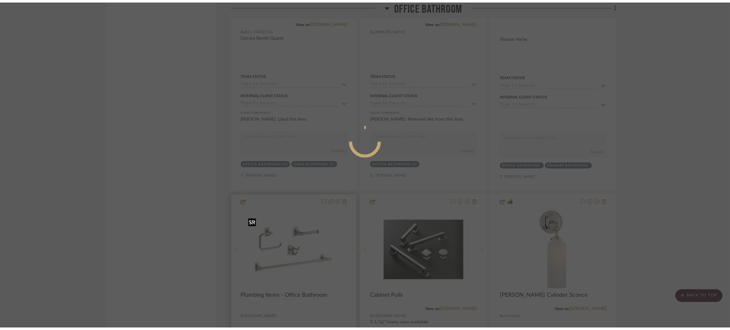
scroll to position [0, 0]
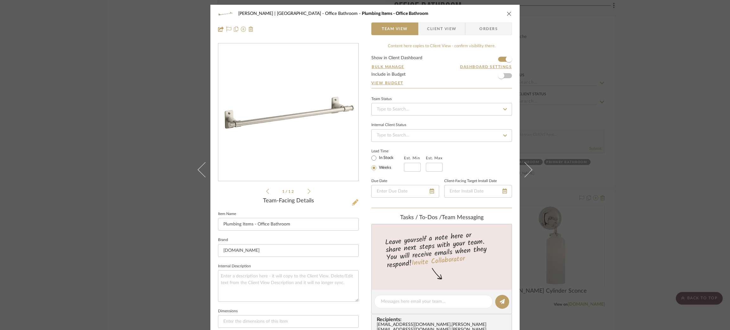
click at [353, 203] on icon at bounding box center [355, 202] width 6 height 6
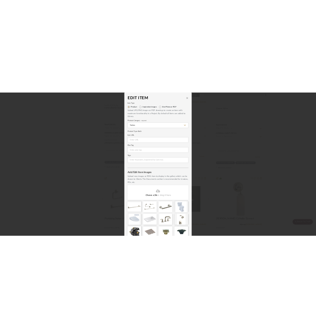
scroll to position [29, 0]
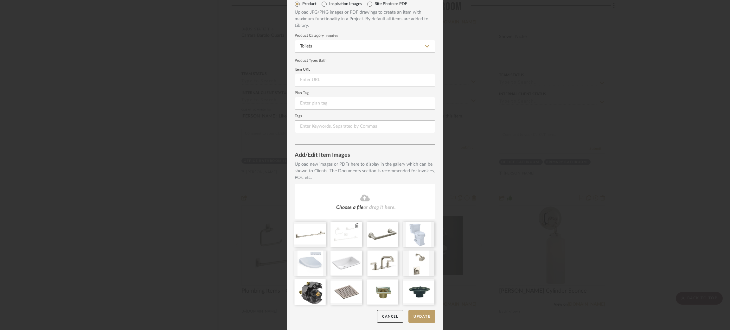
click at [355, 226] on icon at bounding box center [357, 226] width 4 height 5
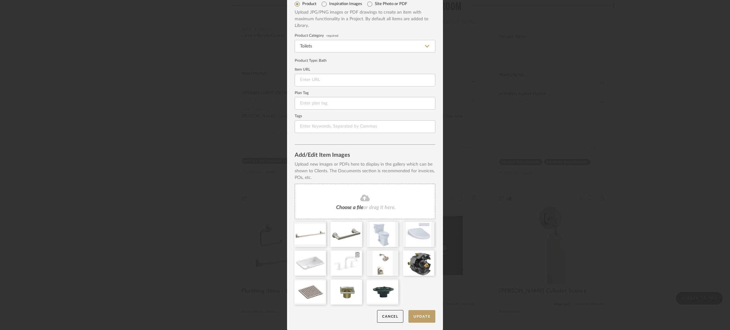
click at [356, 256] on icon at bounding box center [357, 254] width 4 height 5
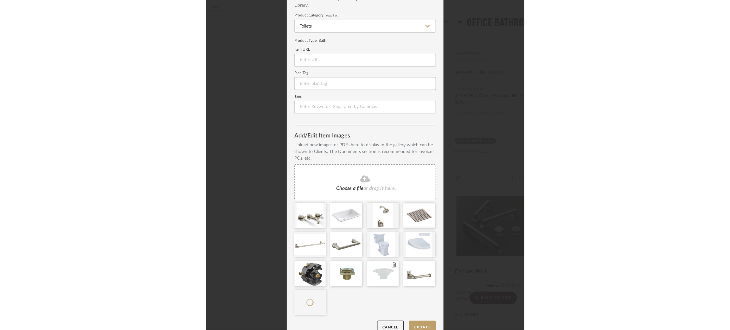
scroll to position [60, 0]
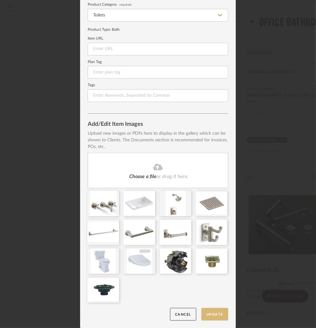
click at [213, 314] on button "Update" at bounding box center [215, 314] width 27 height 13
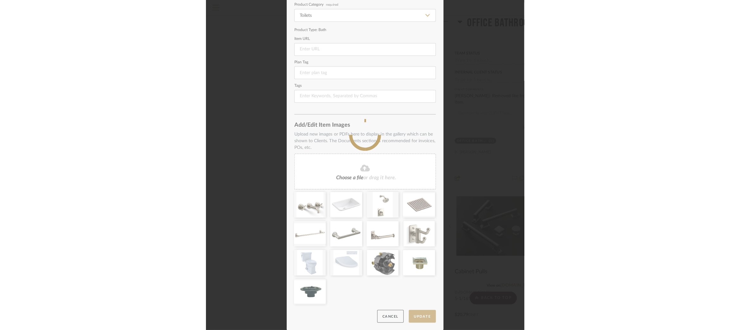
scroll to position [58, 0]
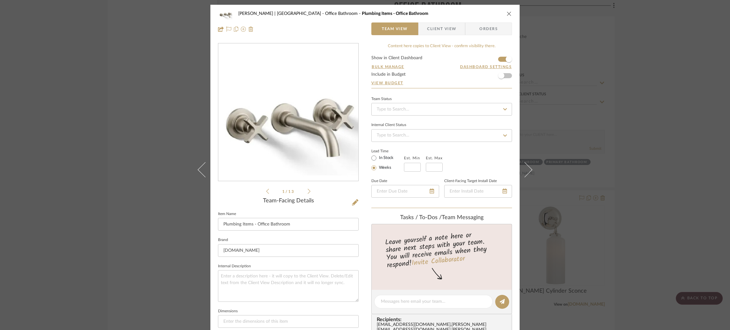
click at [104, 57] on div "[PERSON_NAME] | [GEOGRAPHIC_DATA] Office Bathroom Plumbing Items - Office Bathr…" at bounding box center [365, 165] width 730 height 330
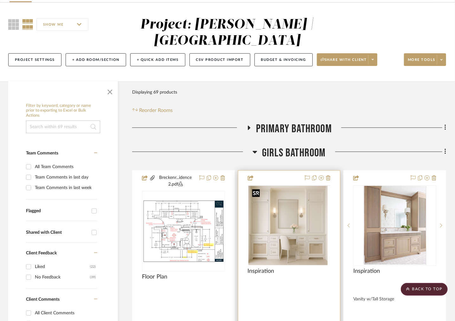
scroll to position [95, 2]
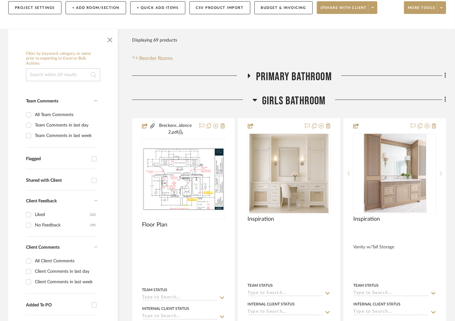
click at [250, 77] on icon at bounding box center [249, 75] width 8 height 5
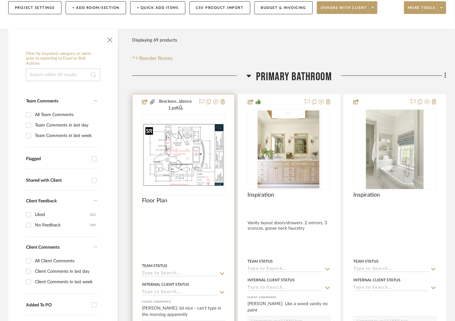
click at [0, 0] on img at bounding box center [0, 0] width 0 height 0
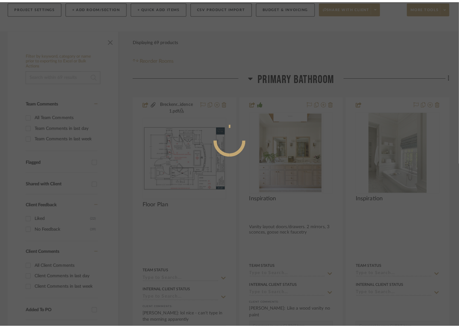
scroll to position [0, 0]
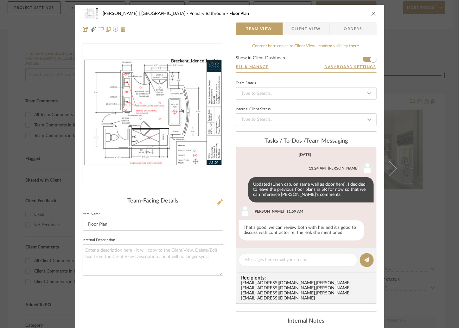
click at [218, 203] on icon at bounding box center [220, 202] width 6 height 6
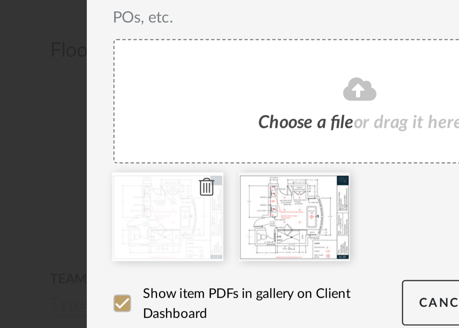
click at [184, 240] on icon at bounding box center [186, 239] width 4 height 5
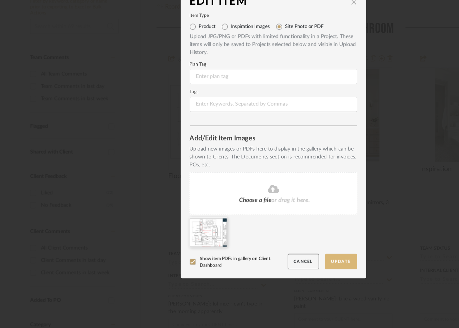
click at [282, 270] on button "Update" at bounding box center [286, 272] width 27 height 13
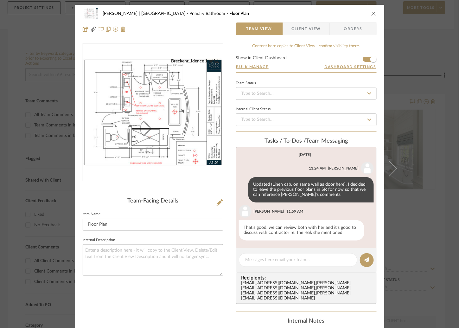
click at [422, 127] on div "[PERSON_NAME] | [GEOGRAPHIC_DATA] Primary Bathroom Floor Plan Team View Client …" at bounding box center [229, 164] width 459 height 328
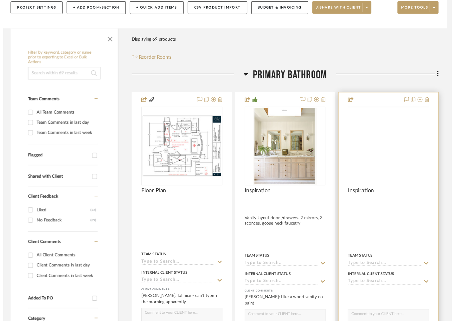
scroll to position [95, 2]
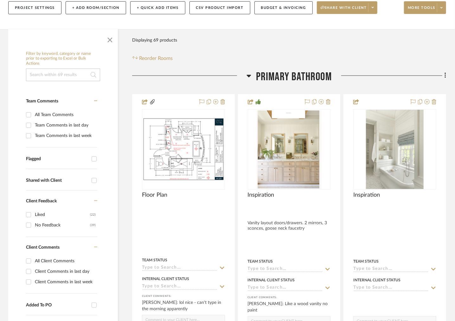
click at [248, 77] on icon at bounding box center [249, 76] width 4 height 3
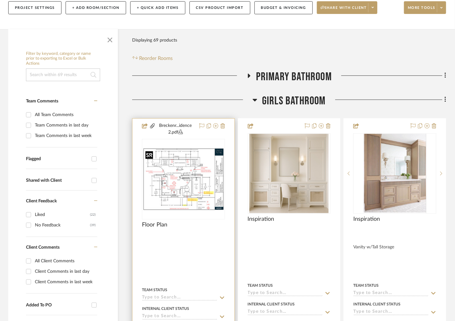
click at [0, 0] on img at bounding box center [0, 0] width 0 height 0
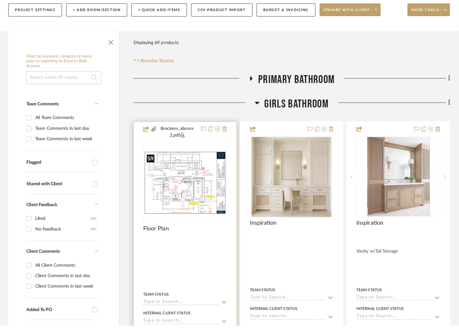
scroll to position [0, 0]
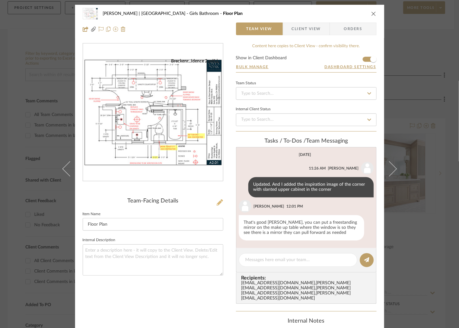
click at [218, 201] on icon at bounding box center [220, 202] width 6 height 6
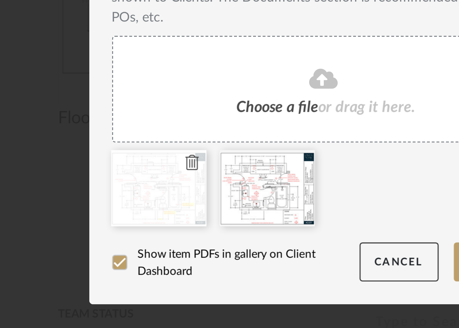
click at [184, 239] on icon at bounding box center [186, 239] width 4 height 5
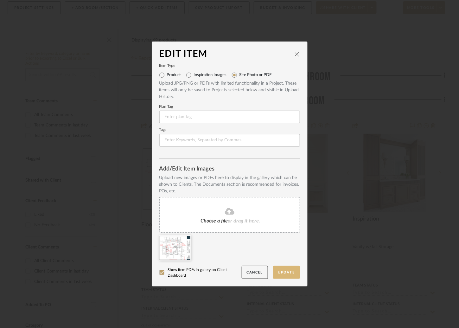
click at [280, 276] on button "Update" at bounding box center [286, 272] width 27 height 13
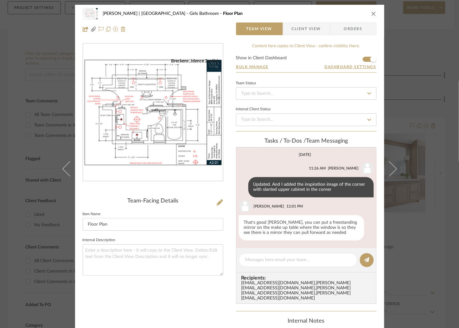
click at [416, 72] on div "[PERSON_NAME] | [GEOGRAPHIC_DATA] Girls Bathroom Floor Plan Team View Client Vi…" at bounding box center [229, 164] width 459 height 328
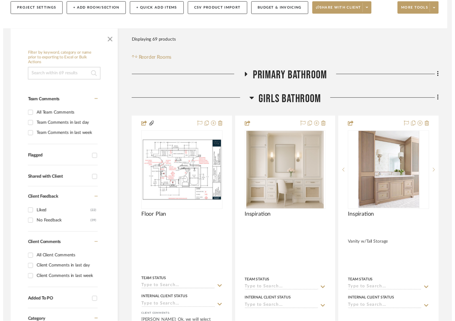
scroll to position [95, 2]
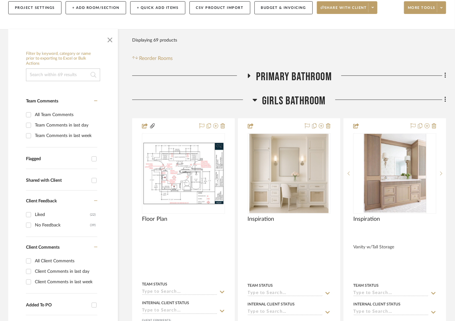
click at [253, 99] on icon at bounding box center [255, 100] width 5 height 8
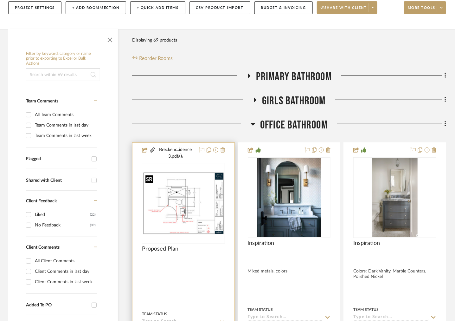
click at [0, 0] on img at bounding box center [0, 0] width 0 height 0
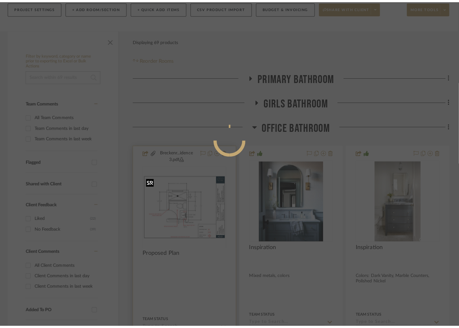
scroll to position [0, 0]
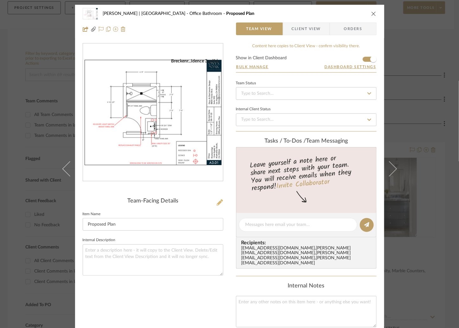
click at [217, 203] on icon at bounding box center [220, 202] width 6 height 6
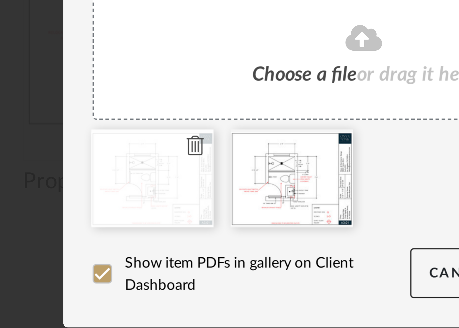
click at [185, 239] on icon at bounding box center [186, 239] width 4 height 5
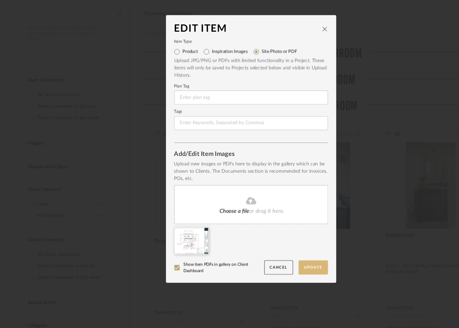
click at [285, 272] on button "Update" at bounding box center [286, 272] width 27 height 13
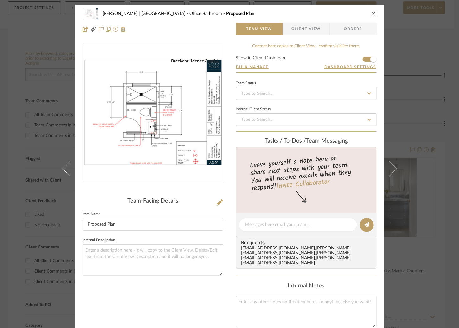
click at [429, 118] on div "[PERSON_NAME] | [GEOGRAPHIC_DATA] Office Bathroom Proposed Plan Team View Clien…" at bounding box center [229, 164] width 459 height 328
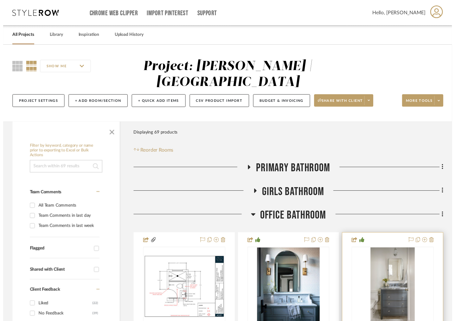
scroll to position [95, 2]
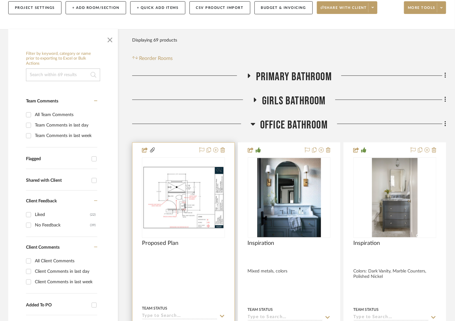
click at [202, 182] on img "0" at bounding box center [184, 197] width 82 height 63
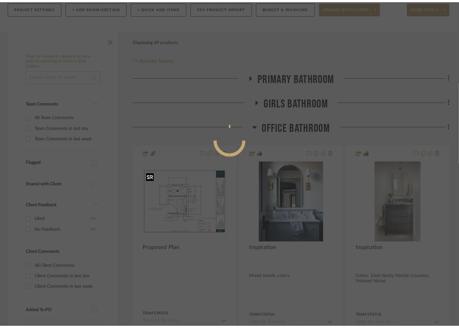
scroll to position [0, 0]
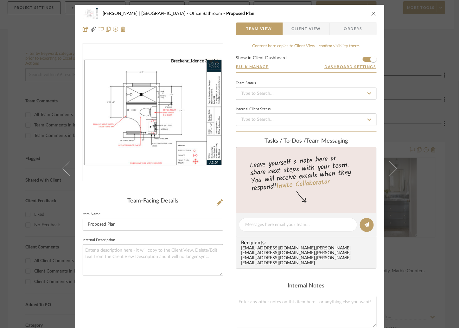
click at [408, 66] on div "[PERSON_NAME] | [GEOGRAPHIC_DATA] Office Bathroom Proposed Plan Team View Clien…" at bounding box center [229, 164] width 459 height 328
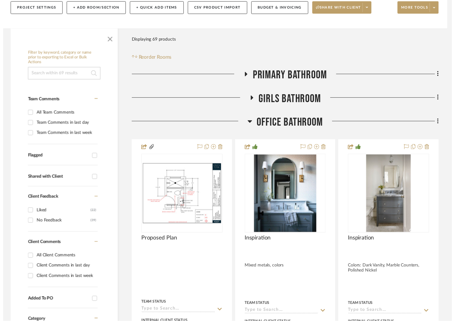
scroll to position [95, 2]
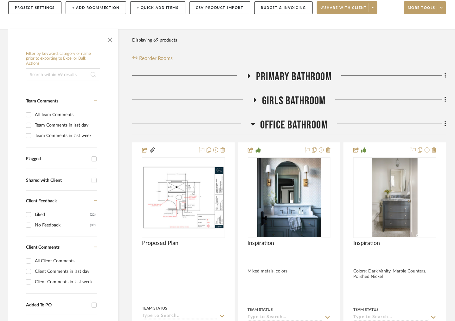
click at [251, 125] on icon at bounding box center [253, 124] width 4 height 3
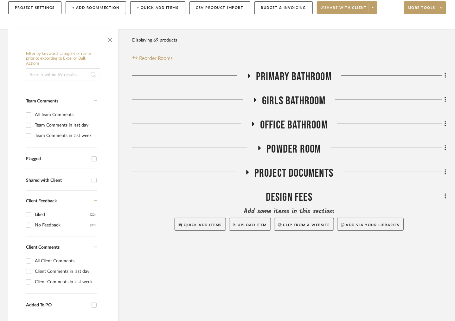
click at [259, 147] on icon at bounding box center [260, 148] width 8 height 5
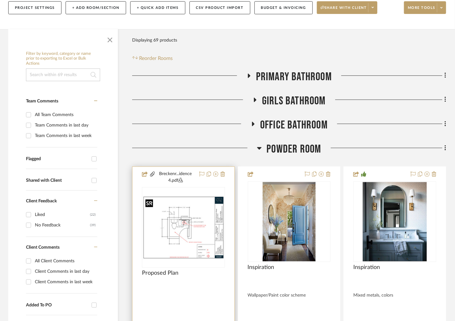
click at [0, 0] on img at bounding box center [0, 0] width 0 height 0
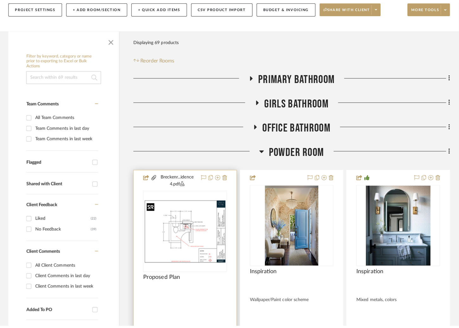
scroll to position [0, 0]
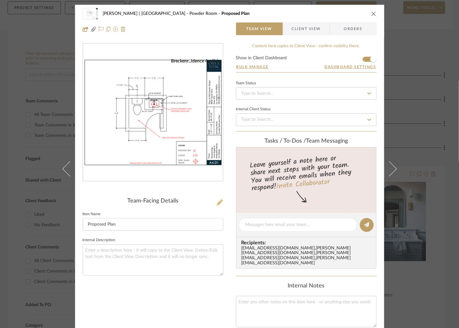
click at [218, 204] on icon at bounding box center [220, 202] width 6 height 6
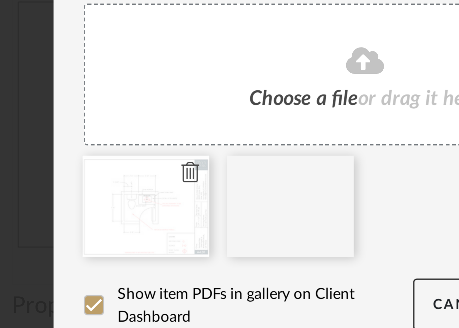
click at [184, 239] on icon at bounding box center [186, 239] width 4 height 5
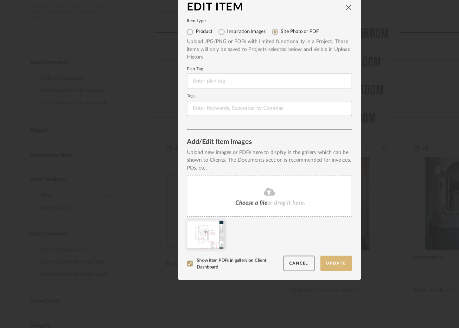
click at [285, 272] on button "Update" at bounding box center [286, 272] width 27 height 13
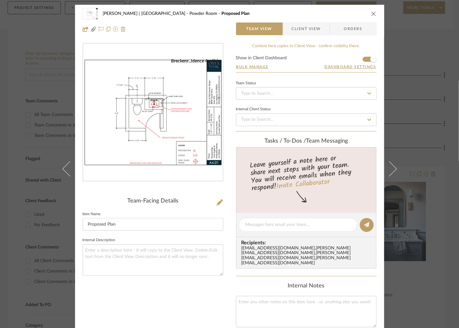
click at [422, 108] on div "[PERSON_NAME] | [GEOGRAPHIC_DATA] Powder Room Proposed Plan Team View Client Vi…" at bounding box center [229, 164] width 459 height 328
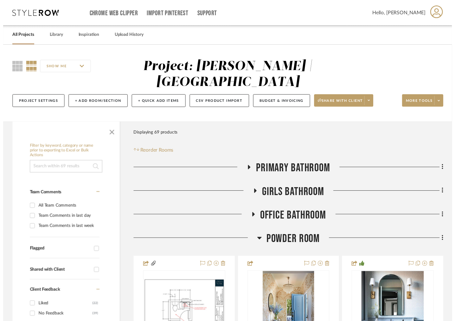
scroll to position [95, 2]
